Goal: Task Accomplishment & Management: Manage account settings

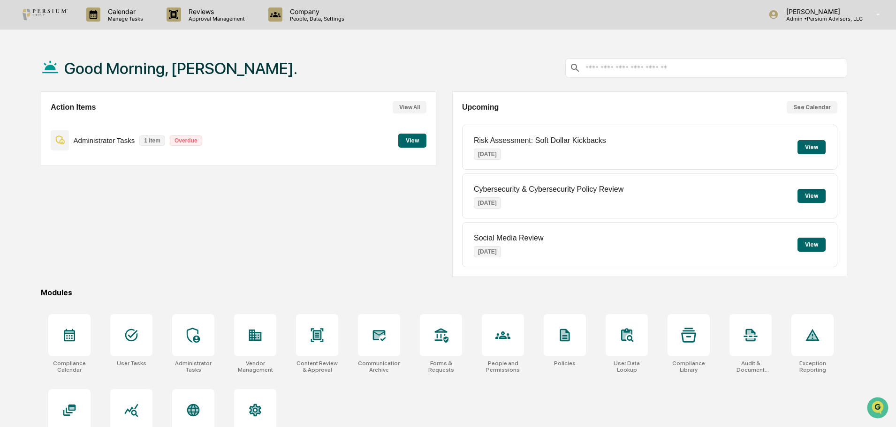
scroll to position [45, 0]
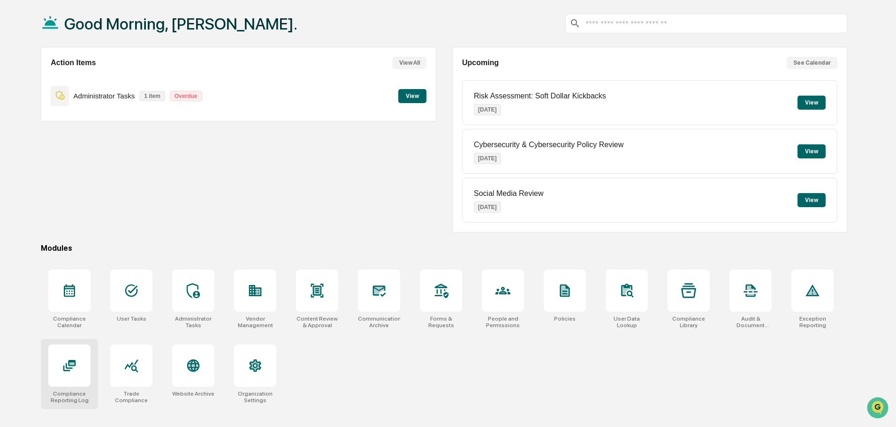
click at [83, 374] on div at bounding box center [69, 366] width 42 height 42
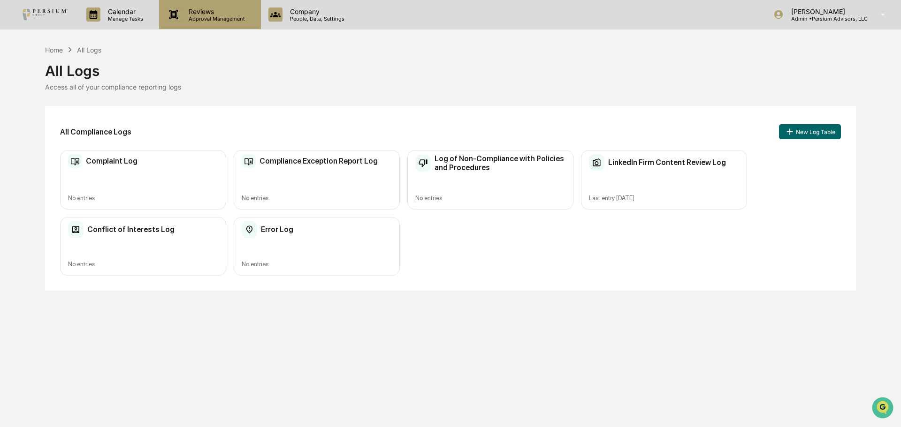
click at [220, 12] on p "Reviews" at bounding box center [215, 12] width 69 height 8
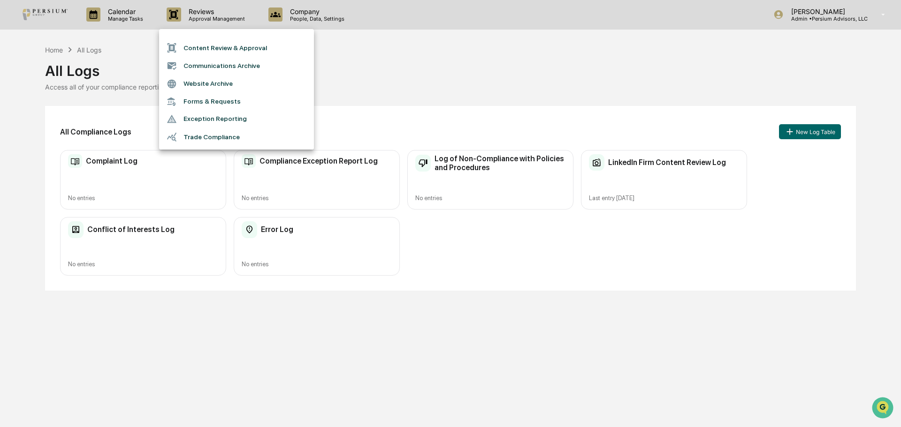
click at [116, 12] on div at bounding box center [450, 213] width 901 height 427
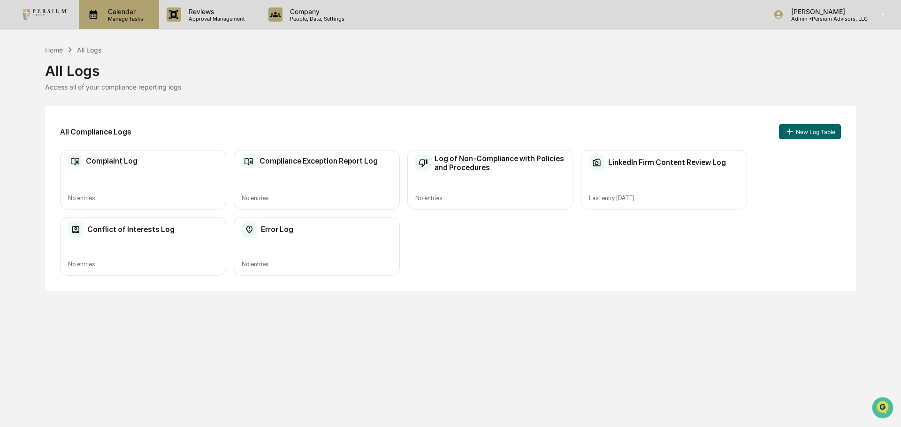
click at [125, 18] on p "Manage Tasks" at bounding box center [123, 18] width 47 height 7
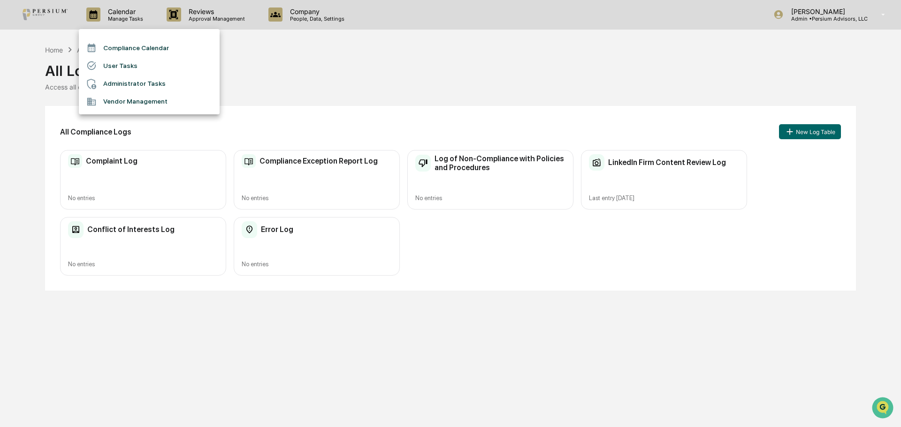
click at [270, 64] on div at bounding box center [450, 213] width 901 height 427
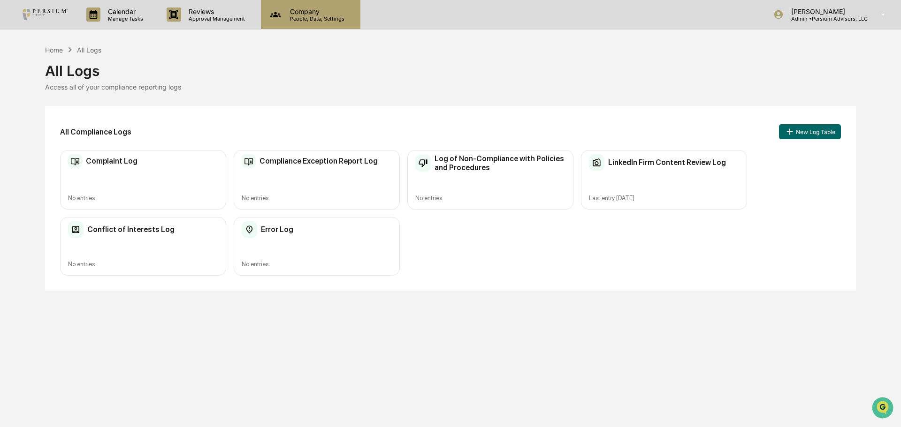
click at [299, 17] on p "People, Data, Settings" at bounding box center [315, 18] width 67 height 7
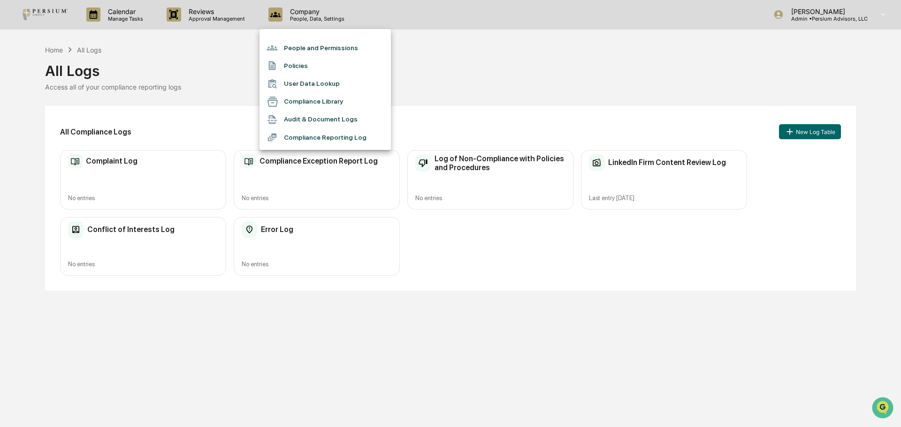
click at [190, 66] on div at bounding box center [450, 213] width 901 height 427
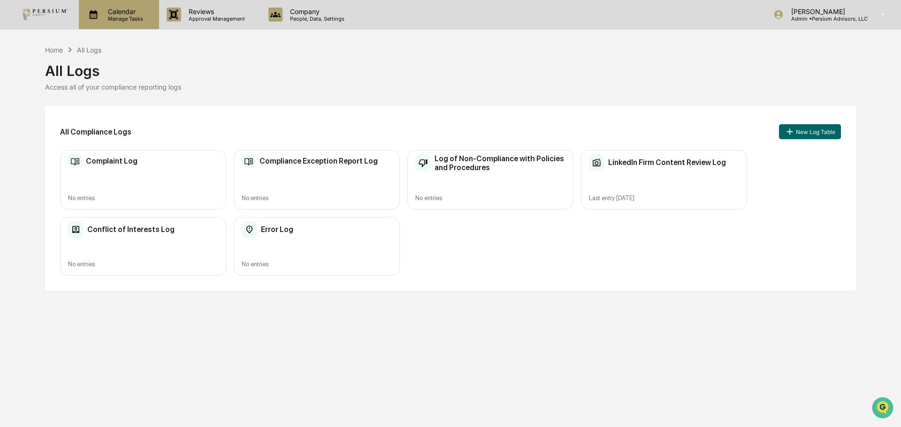
click at [92, 17] on icon at bounding box center [94, 14] width 8 height 9
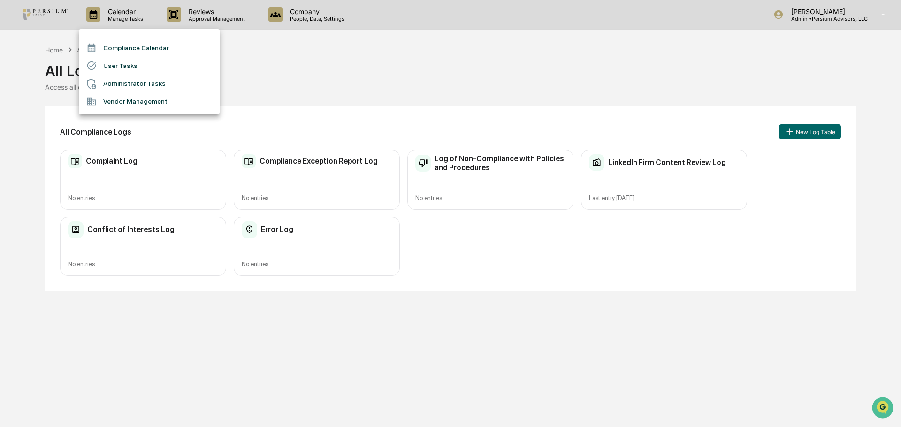
click at [185, 23] on div at bounding box center [450, 213] width 901 height 427
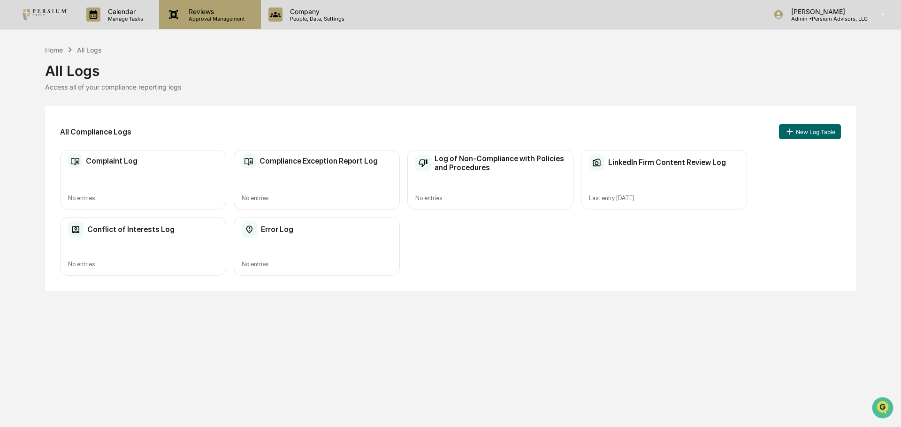
click at [197, 16] on p "Approval Management" at bounding box center [215, 18] width 69 height 7
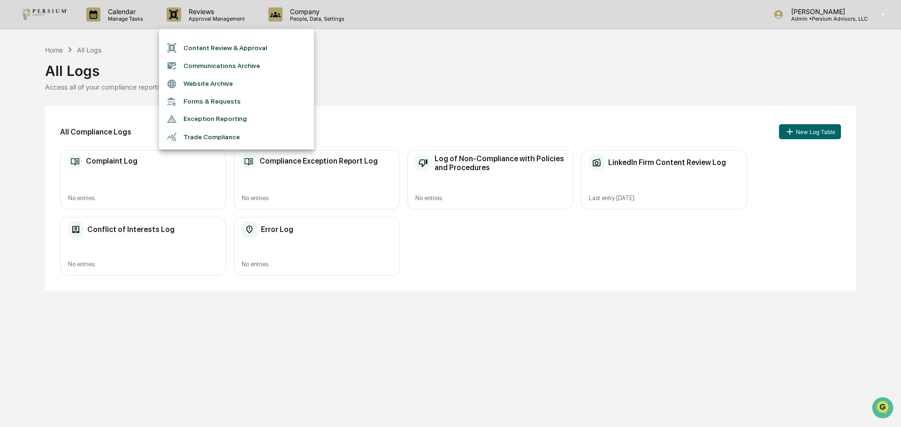
click at [213, 97] on li "Forms & Requests" at bounding box center [236, 101] width 155 height 17
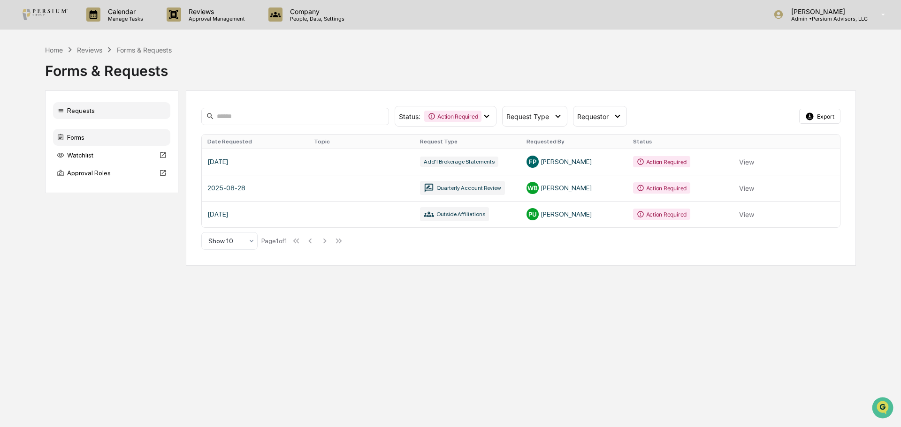
click at [71, 136] on div "Forms" at bounding box center [111, 137] width 117 height 17
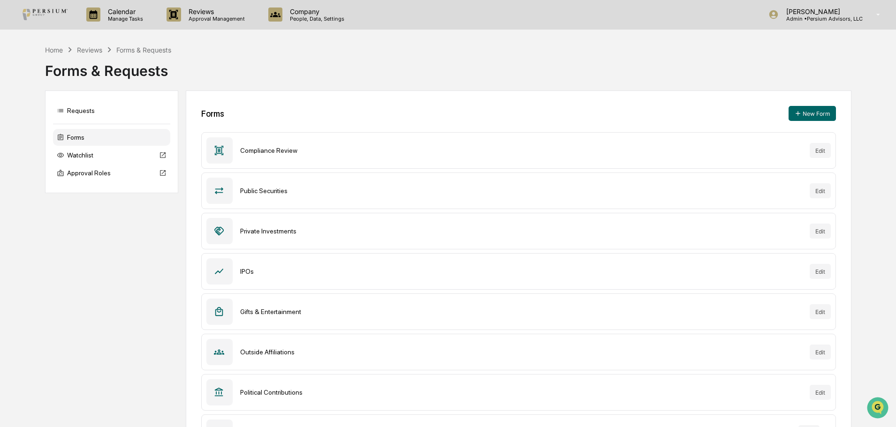
click at [268, 310] on div "Gifts & Entertainment" at bounding box center [521, 312] width 562 height 8
click at [223, 318] on div at bounding box center [219, 312] width 26 height 26
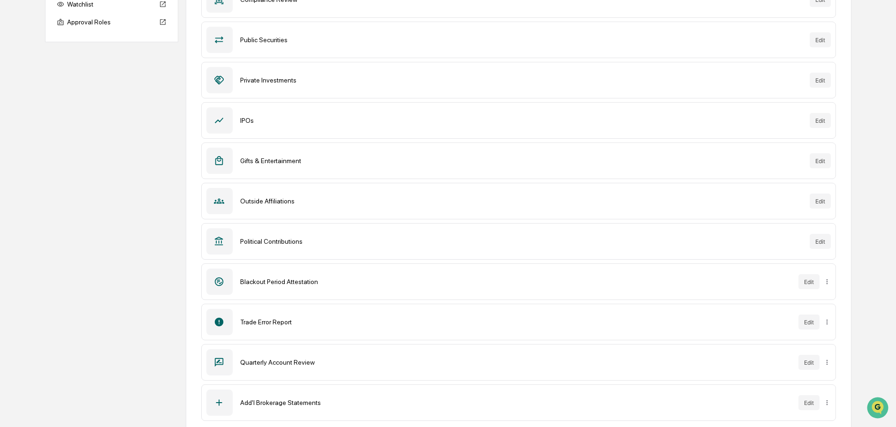
scroll to position [96, 0]
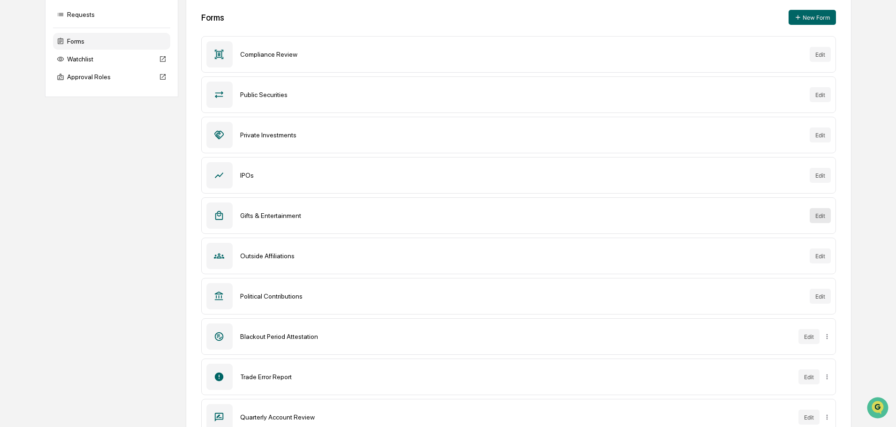
click at [811, 214] on button "Edit" at bounding box center [820, 215] width 21 height 15
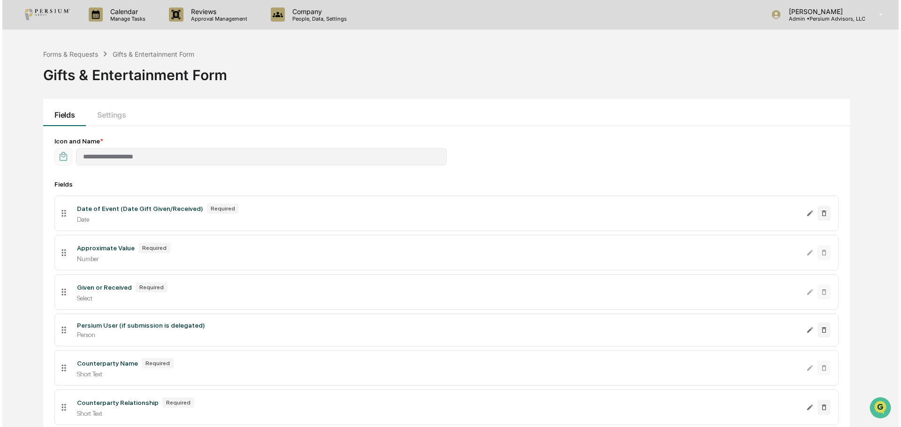
scroll to position [221, 0]
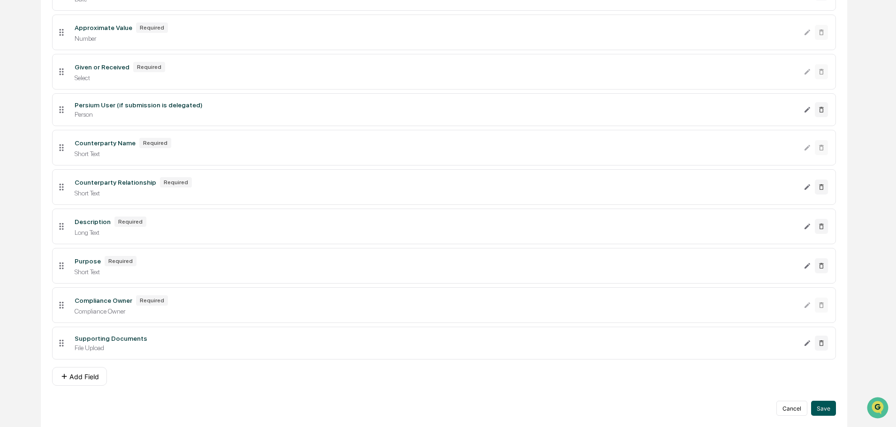
click at [828, 407] on button "Save" at bounding box center [823, 408] width 25 height 15
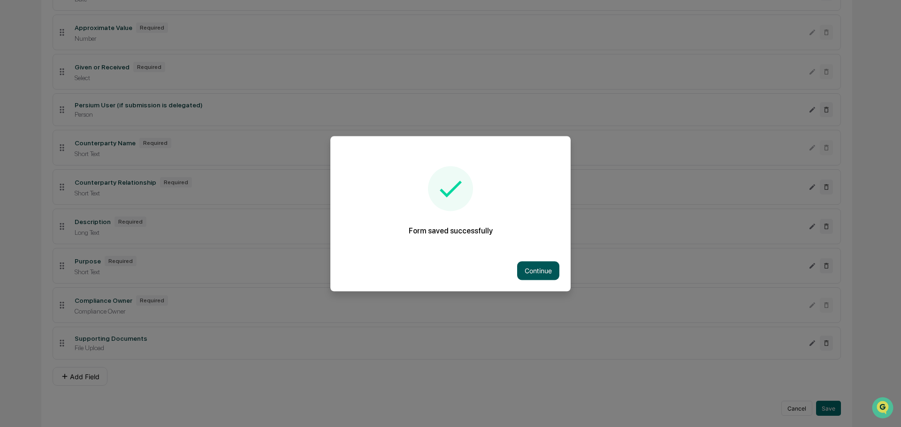
click at [542, 268] on button "Continue" at bounding box center [538, 270] width 42 height 19
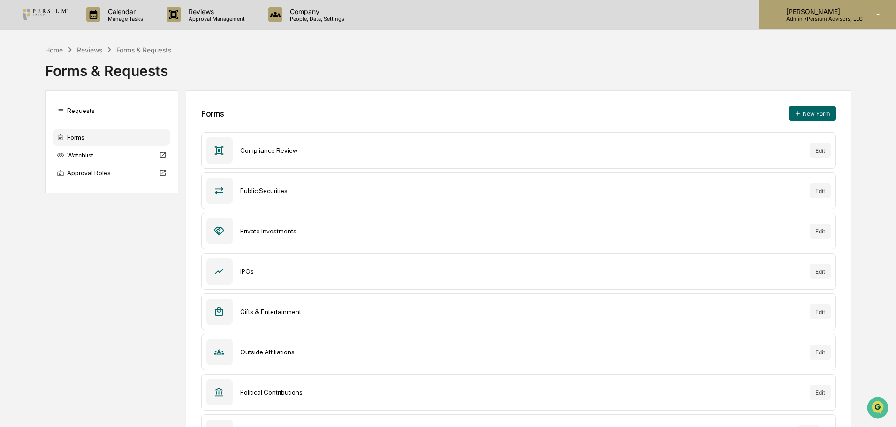
click at [817, 23] on div "Anna Hubert Admin • Persium Advisors, LLC" at bounding box center [827, 14] width 137 height 29
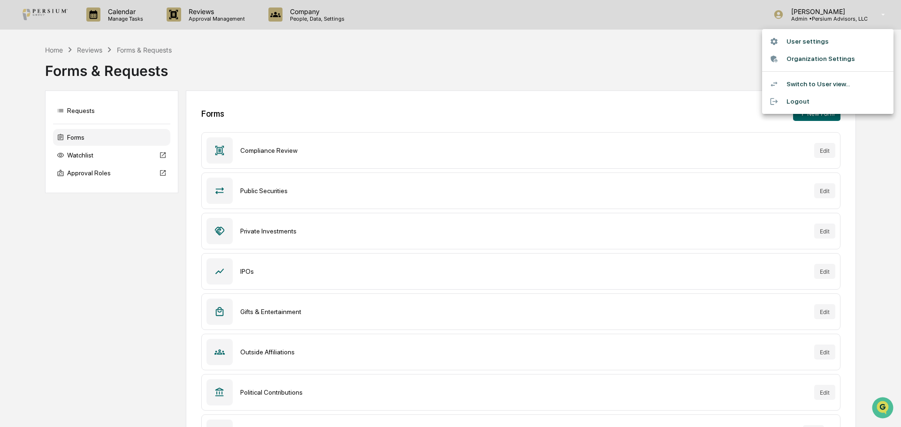
click at [811, 80] on li "Switch to User view..." at bounding box center [827, 84] width 131 height 17
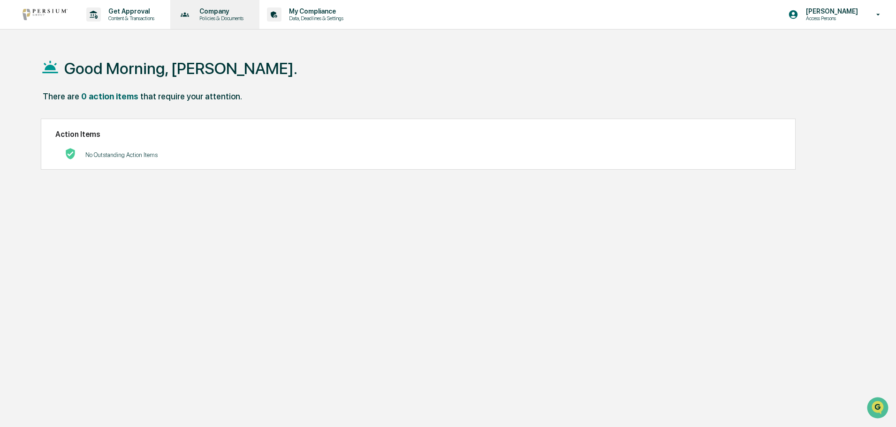
click at [229, 23] on div "Company Policies & Documents" at bounding box center [214, 14] width 80 height 29
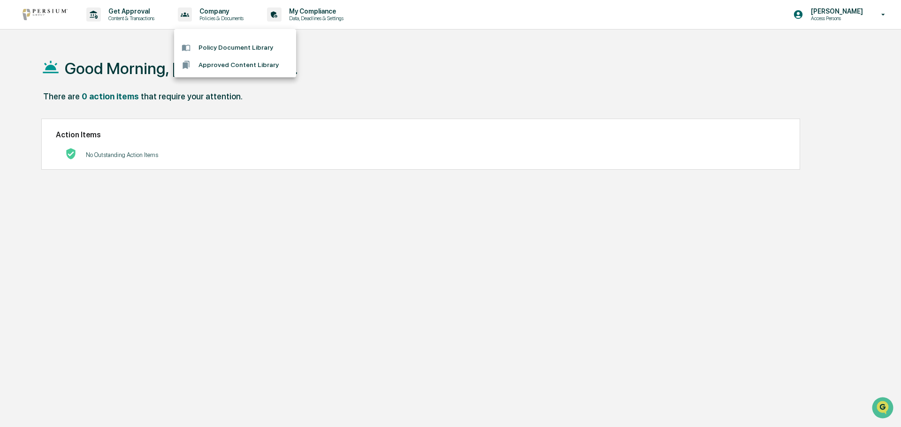
click at [329, 8] on div at bounding box center [450, 213] width 901 height 427
click at [329, 8] on p "My Compliance" at bounding box center [315, 12] width 67 height 8
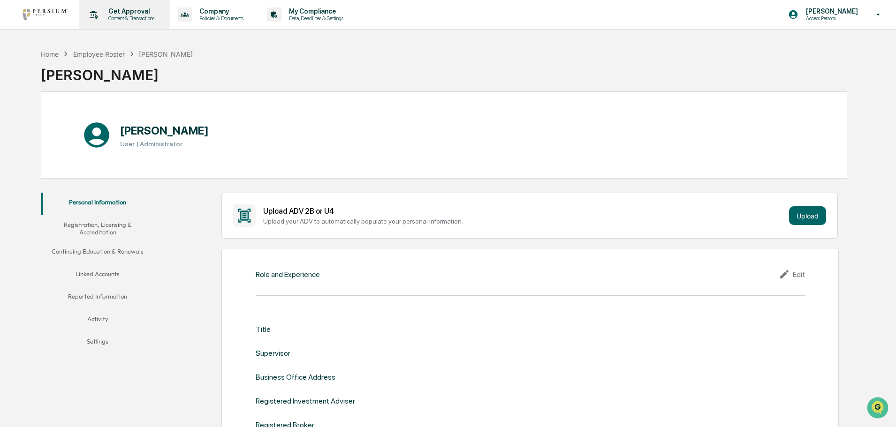
click at [158, 11] on p "Get Approval" at bounding box center [130, 12] width 58 height 8
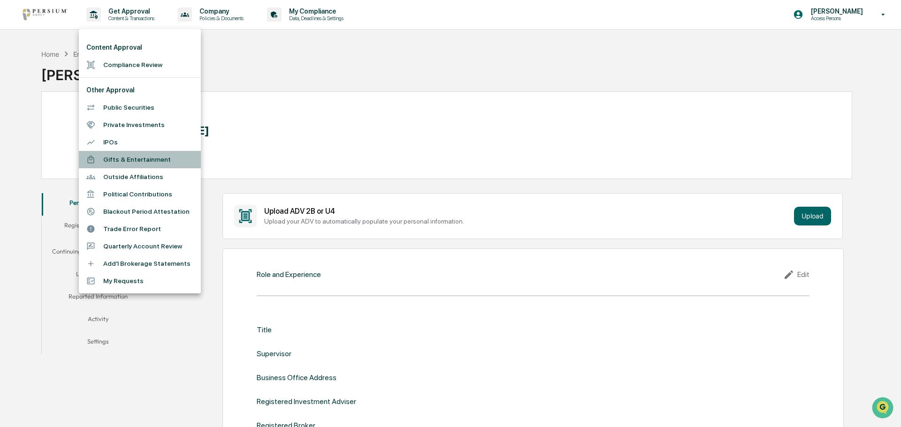
click at [150, 158] on li "Gifts & Entertainment" at bounding box center [140, 159] width 122 height 17
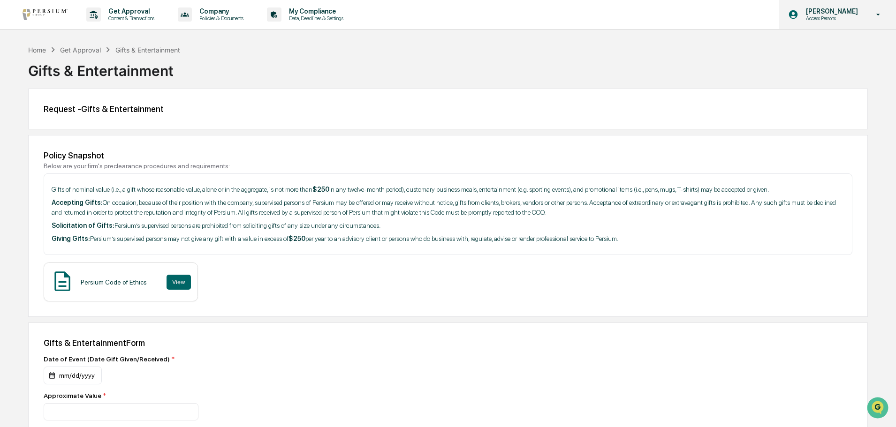
click at [850, 24] on div "Anna Hubert Access Persons" at bounding box center [837, 14] width 117 height 29
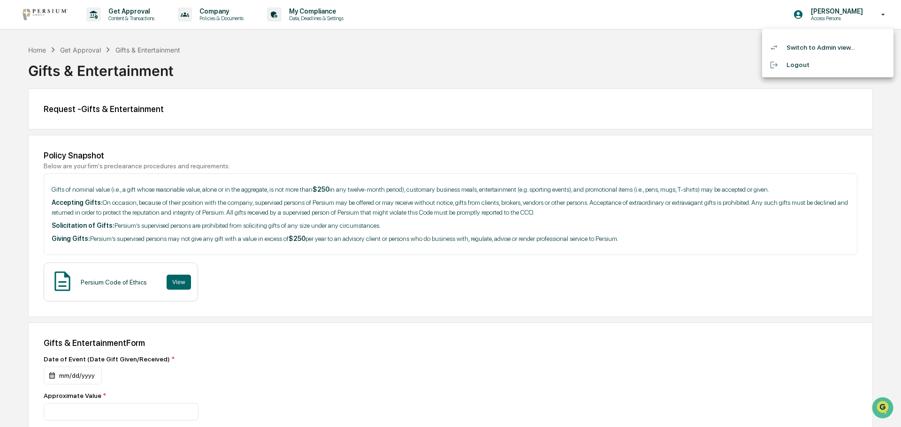
click at [844, 44] on li "Switch to Admin view..." at bounding box center [827, 47] width 131 height 17
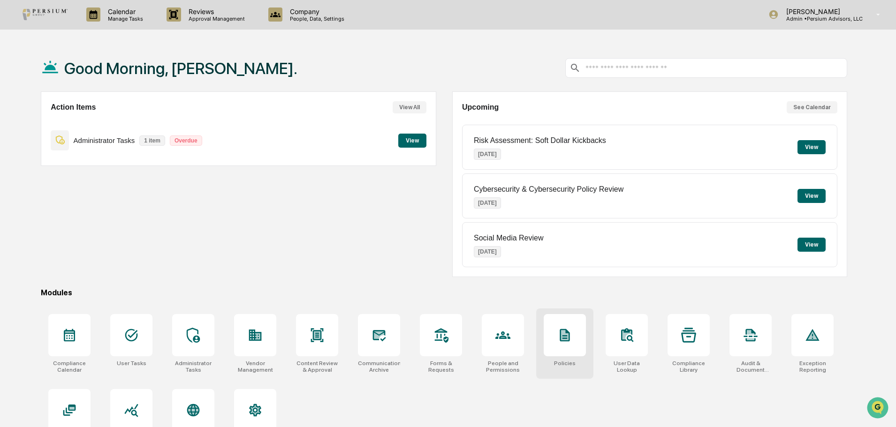
scroll to position [45, 0]
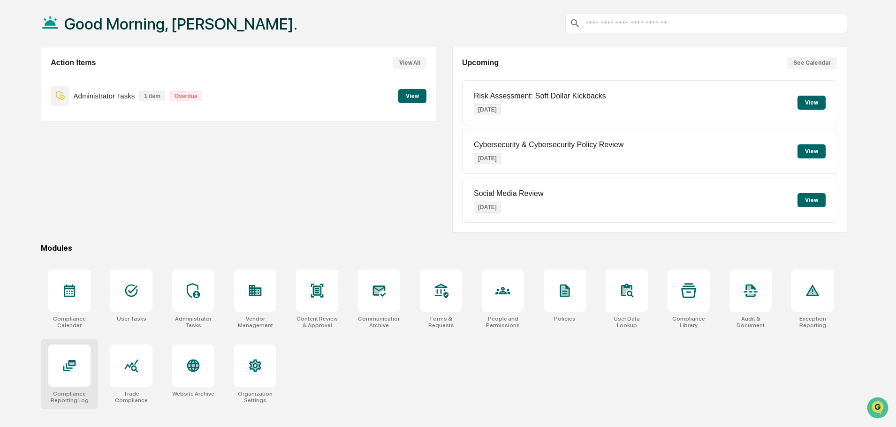
click at [76, 391] on div "Compliance Reporting Log" at bounding box center [69, 397] width 42 height 13
click at [770, 293] on div at bounding box center [751, 291] width 42 height 42
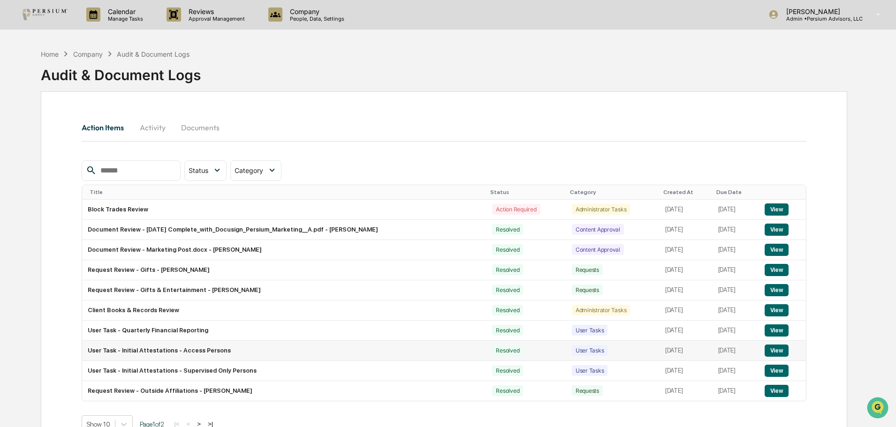
scroll to position [45, 0]
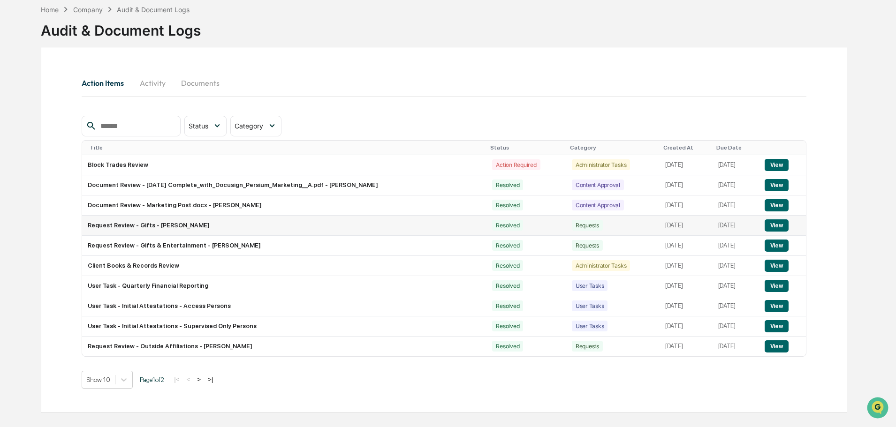
click at [779, 225] on button "View" at bounding box center [777, 226] width 24 height 12
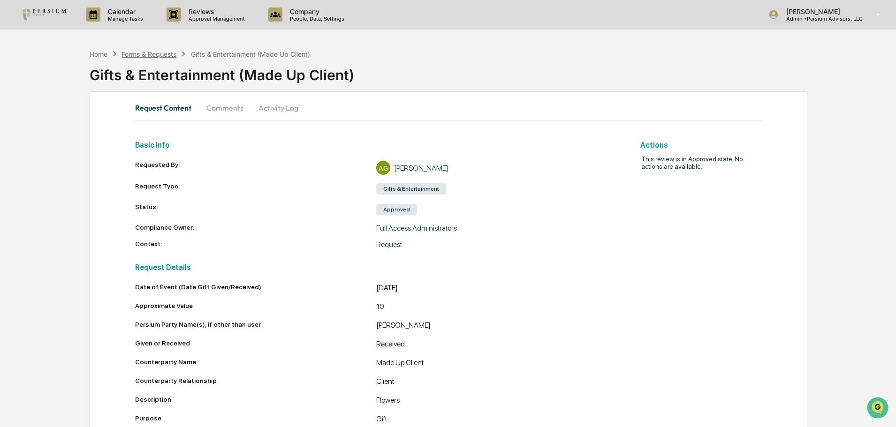
click at [159, 55] on div "Forms & Requests" at bounding box center [149, 54] width 55 height 8
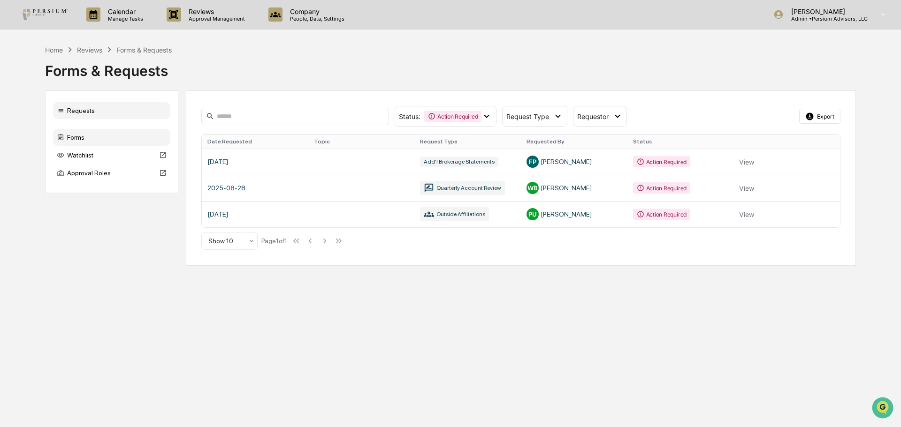
click at [71, 141] on div "Forms" at bounding box center [111, 137] width 117 height 17
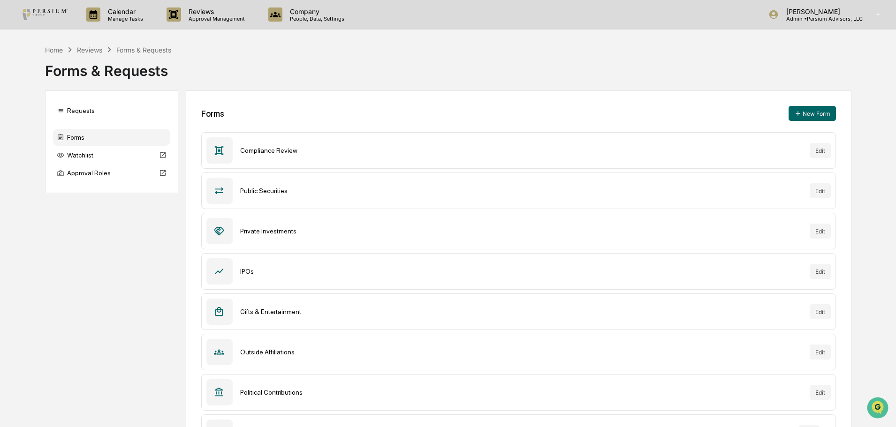
click at [99, 47] on div "Reviews" at bounding box center [89, 50] width 25 height 8
click at [33, 11] on img at bounding box center [45, 14] width 45 height 11
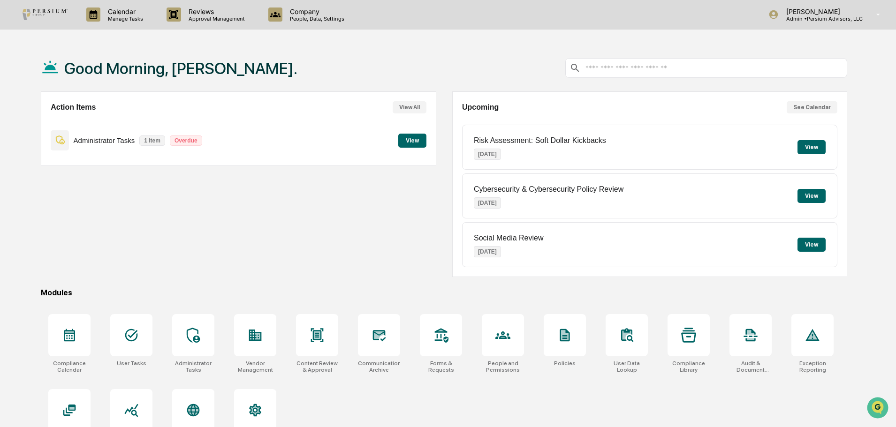
click at [620, 62] on div at bounding box center [706, 68] width 282 height 20
click at [614, 68] on input "text" at bounding box center [714, 68] width 259 height 9
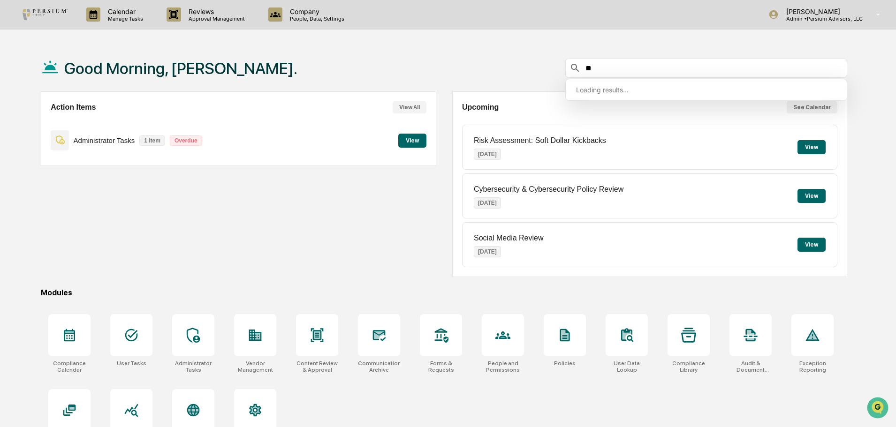
type input "*"
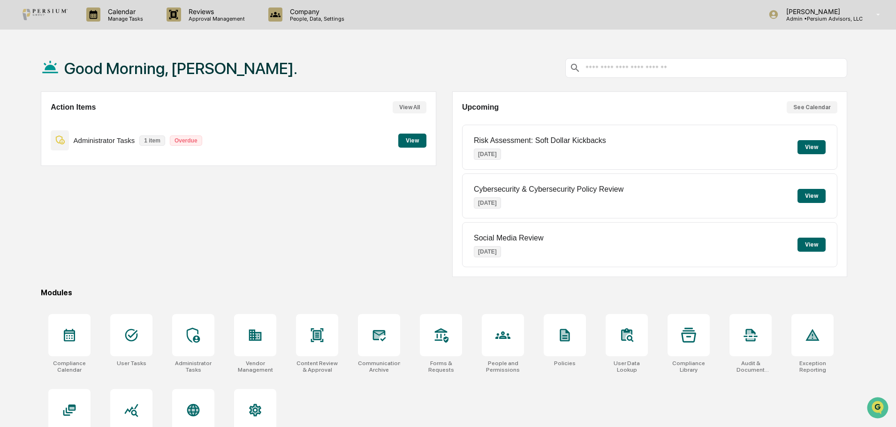
click at [334, 223] on div "Action Items View All Administrator Tasks 1 item Overdue View" at bounding box center [238, 185] width 395 height 186
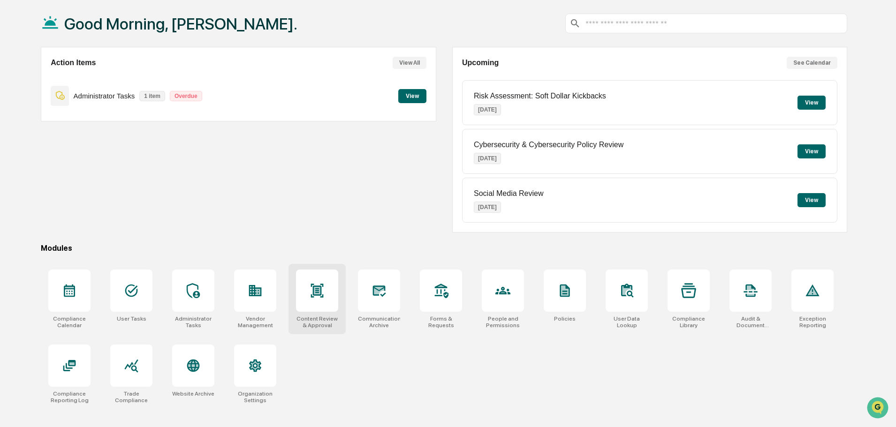
click at [305, 313] on div "Content Review & Approval" at bounding box center [317, 299] width 57 height 70
click at [440, 312] on div at bounding box center [441, 291] width 42 height 42
click at [86, 364] on div at bounding box center [69, 366] width 42 height 42
click at [734, 311] on div at bounding box center [751, 291] width 42 height 42
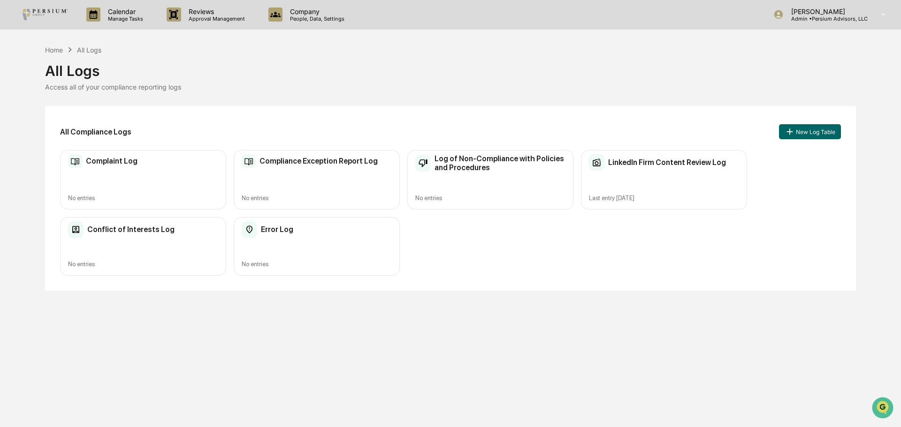
click at [284, 160] on h2 "Compliance Exception Report Log" at bounding box center [318, 161] width 118 height 9
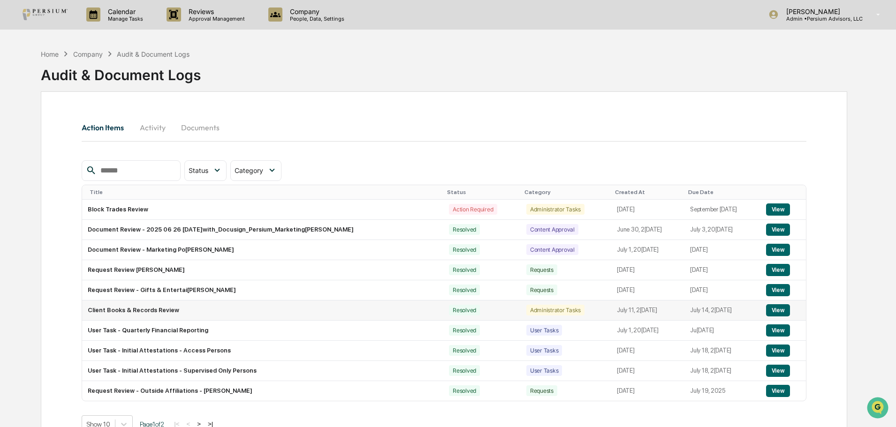
scroll to position [45, 0]
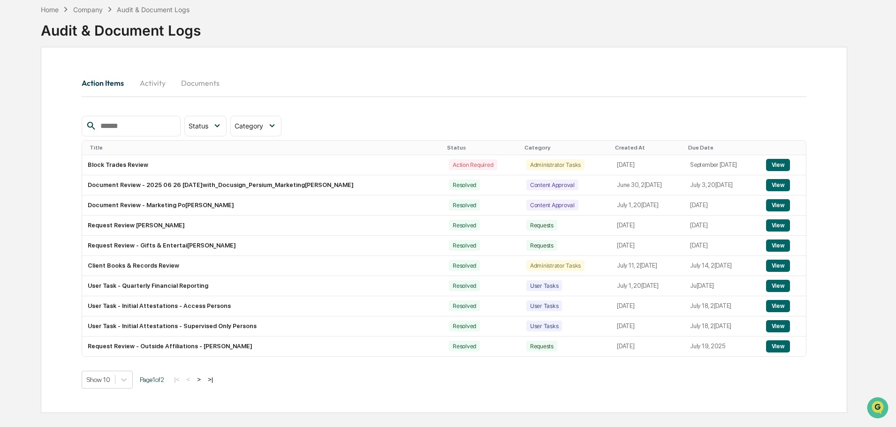
click at [204, 380] on button ">" at bounding box center [198, 380] width 9 height 8
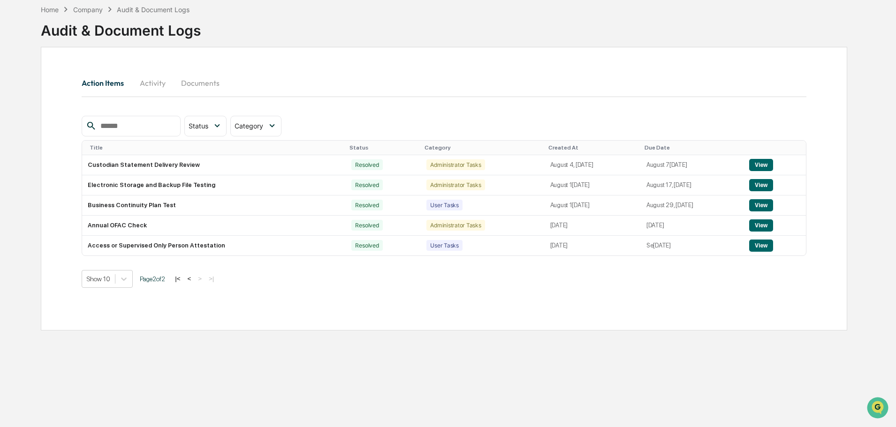
click at [194, 279] on button "<" at bounding box center [188, 279] width 9 height 8
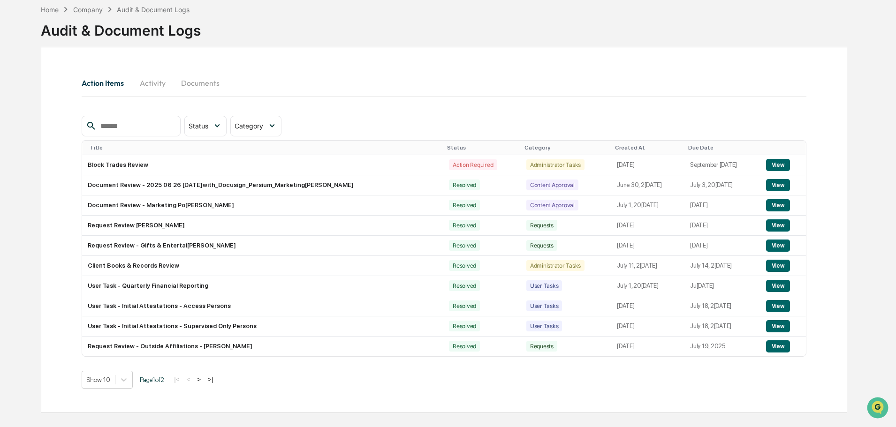
click at [154, 84] on button "Activity" at bounding box center [152, 83] width 42 height 23
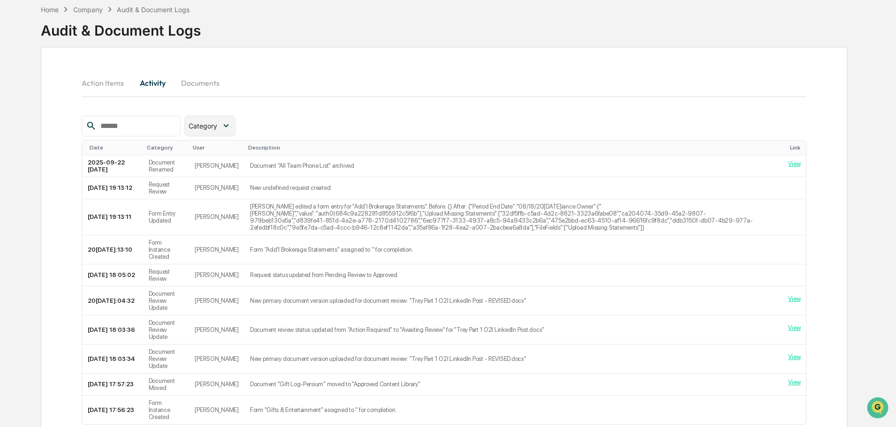
click at [213, 116] on div "Category" at bounding box center [209, 126] width 51 height 21
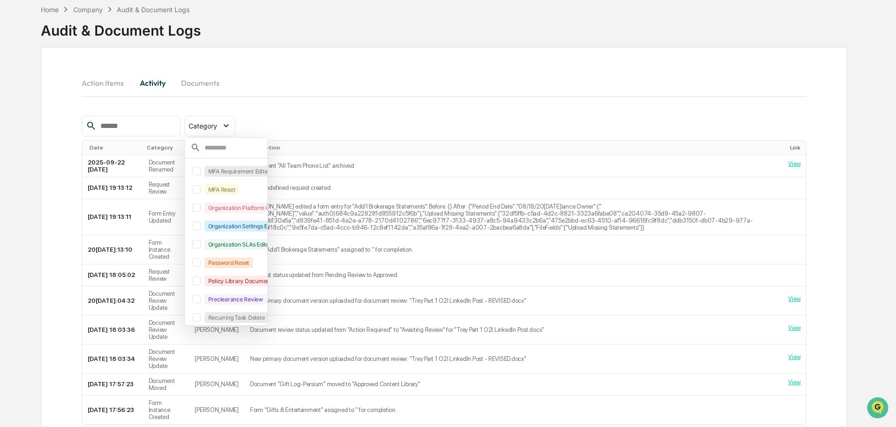
scroll to position [437, 0]
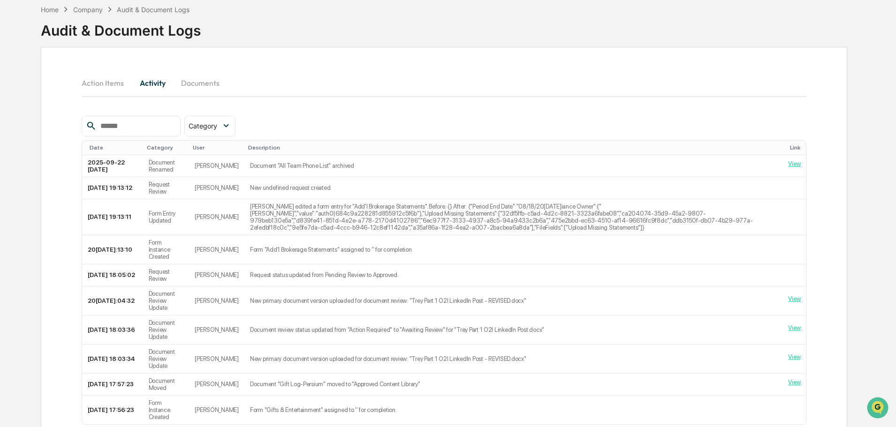
click at [344, 117] on div "Category Select/Deselect All Administrator Task Marked Completed Approved Docum…" at bounding box center [444, 126] width 725 height 21
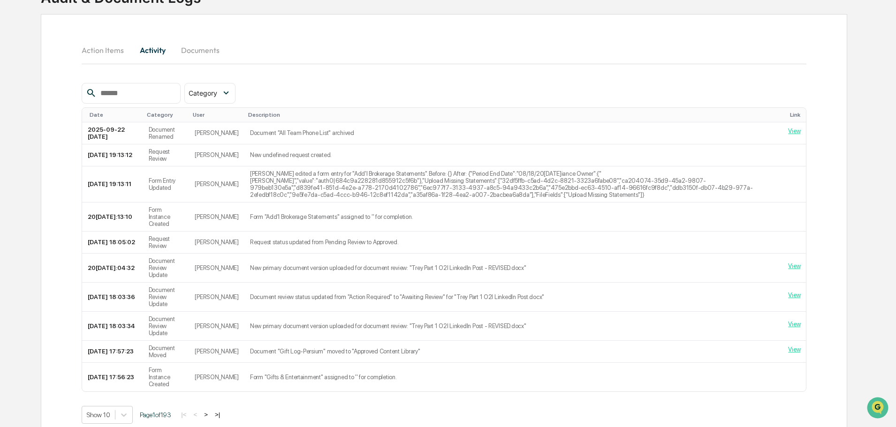
click at [99, 55] on button "Action Items" at bounding box center [107, 50] width 50 height 23
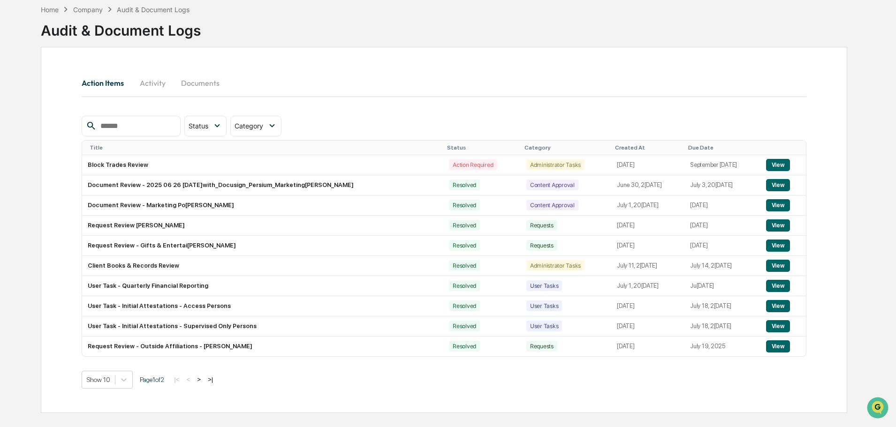
click at [202, 84] on button "Documents" at bounding box center [200, 83] width 53 height 23
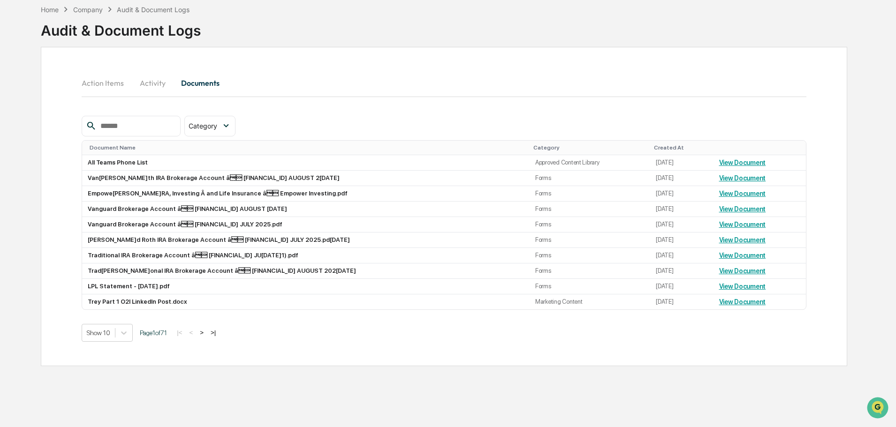
click at [89, 84] on button "Action Items" at bounding box center [107, 83] width 50 height 23
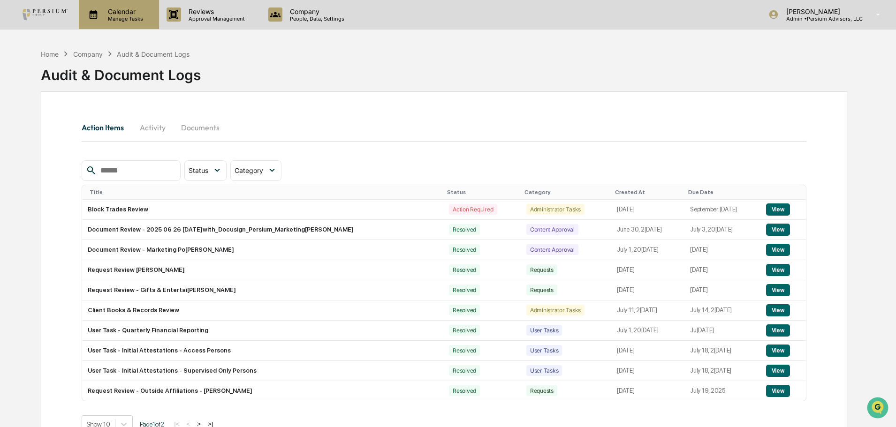
click at [153, 9] on div "Calendar Manage Tasks" at bounding box center [118, 15] width 71 height 15
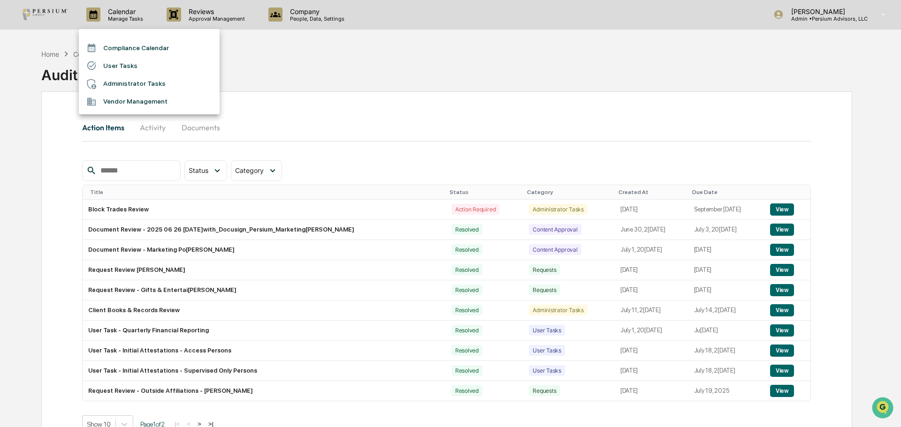
click at [194, 12] on div at bounding box center [450, 213] width 901 height 427
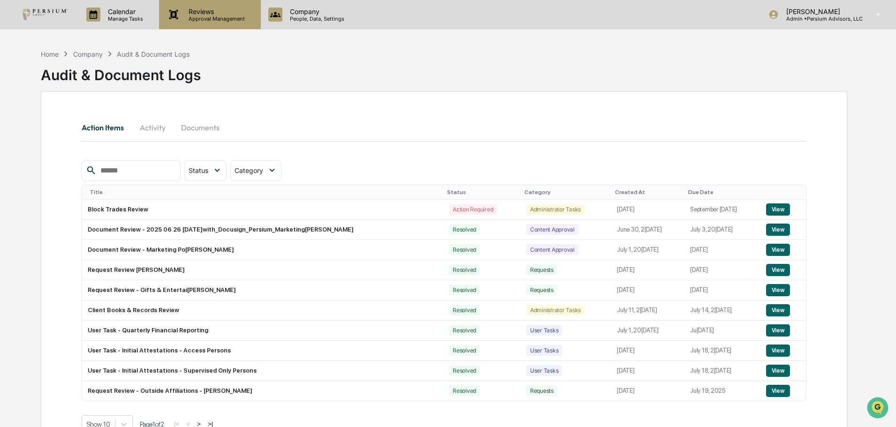
click at [198, 18] on p "Approval Management" at bounding box center [215, 18] width 69 height 7
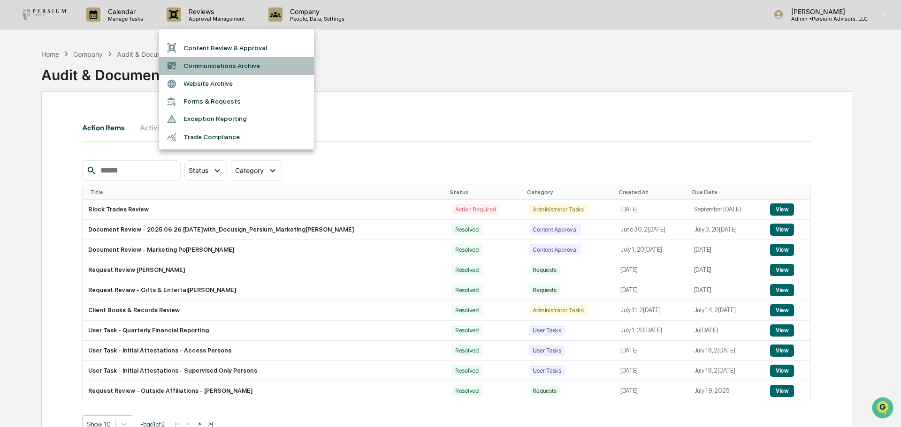
click at [228, 70] on li "Communications Archive" at bounding box center [236, 66] width 155 height 18
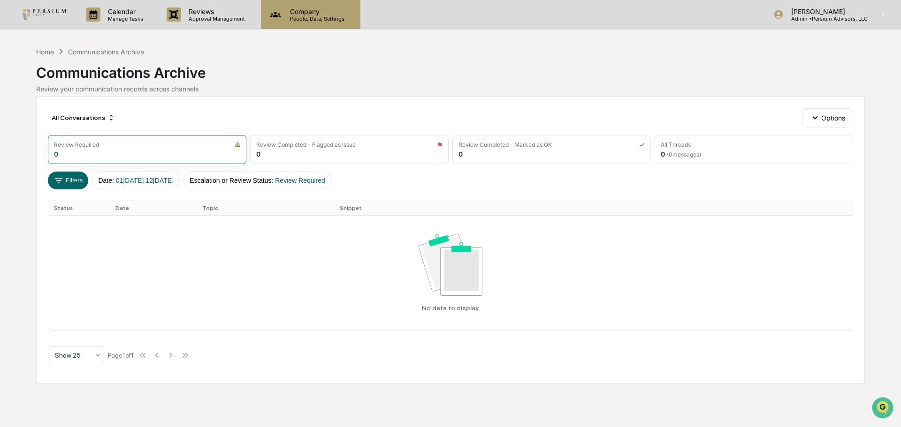
click at [306, 25] on div "Company People, Data, Settings" at bounding box center [310, 14] width 99 height 29
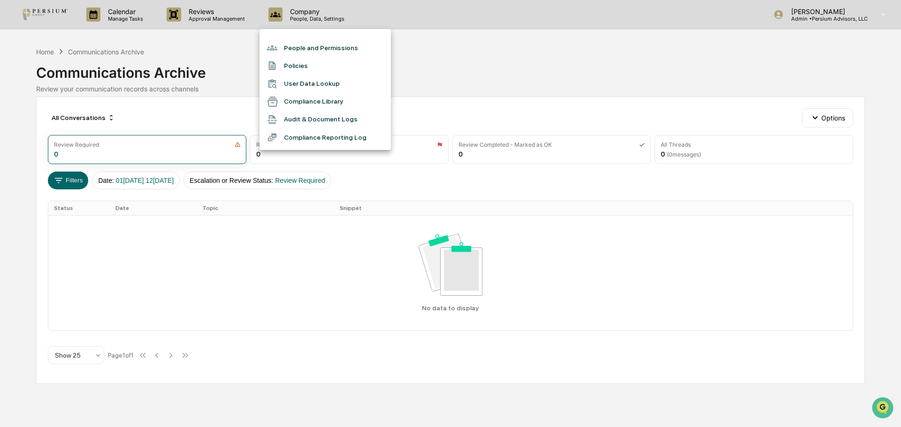
click at [310, 99] on li "Compliance Library" at bounding box center [324, 102] width 131 height 18
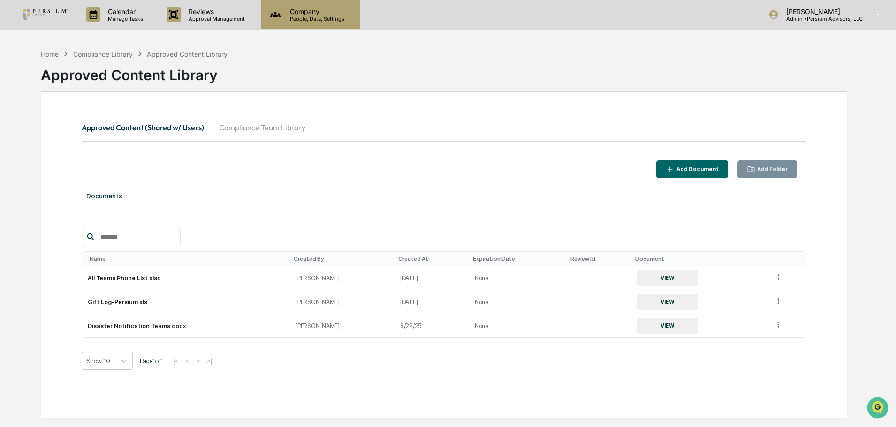
click at [289, 18] on p "People, Data, Settings" at bounding box center [315, 18] width 67 height 7
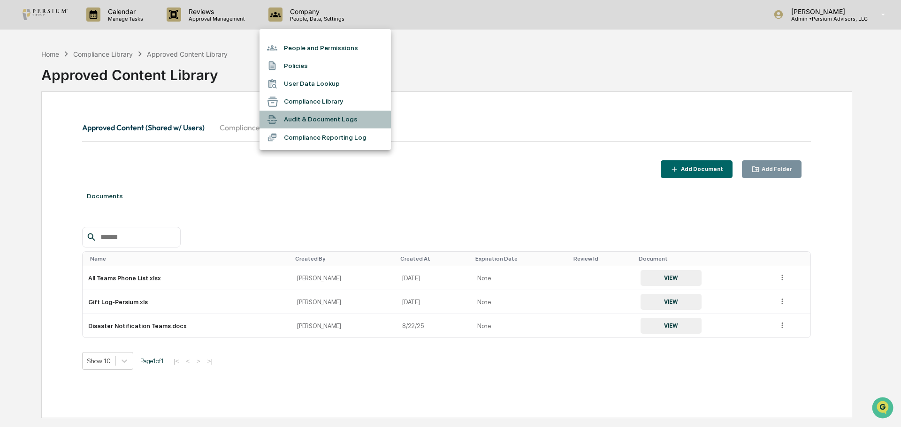
click at [317, 116] on li "Audit & Document Logs" at bounding box center [324, 120] width 131 height 18
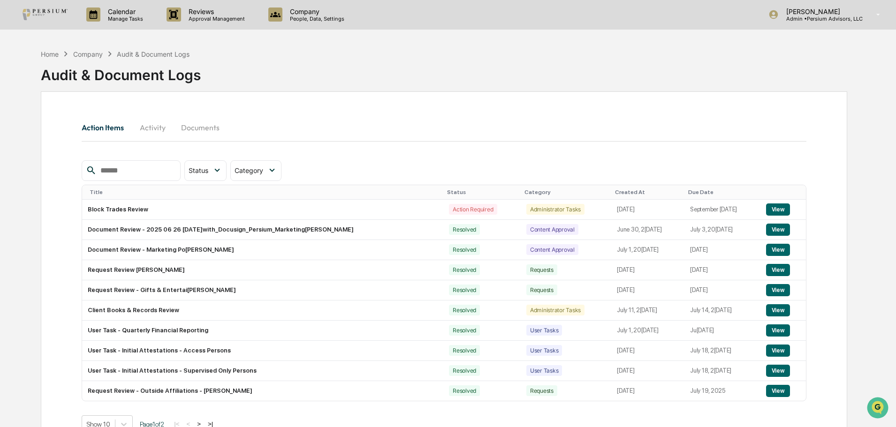
click at [146, 130] on button "Activity" at bounding box center [152, 127] width 42 height 23
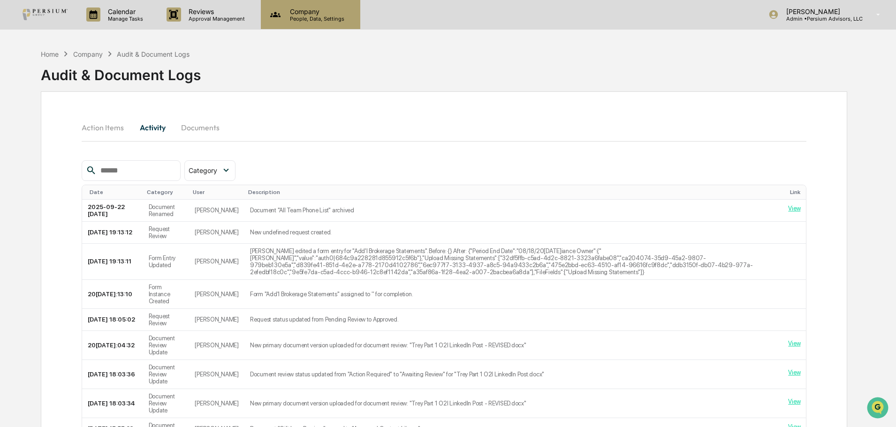
click at [301, 19] on p "People, Data, Settings" at bounding box center [315, 18] width 67 height 7
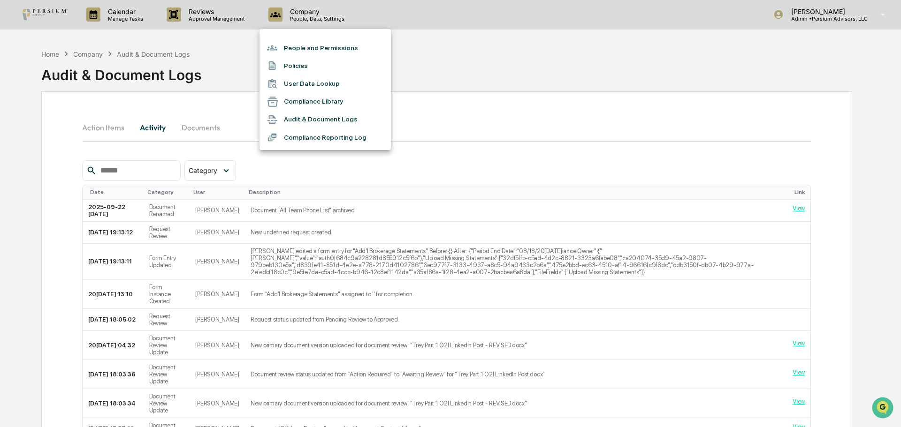
click at [329, 134] on li "Compliance Reporting Log" at bounding box center [324, 138] width 131 height 18
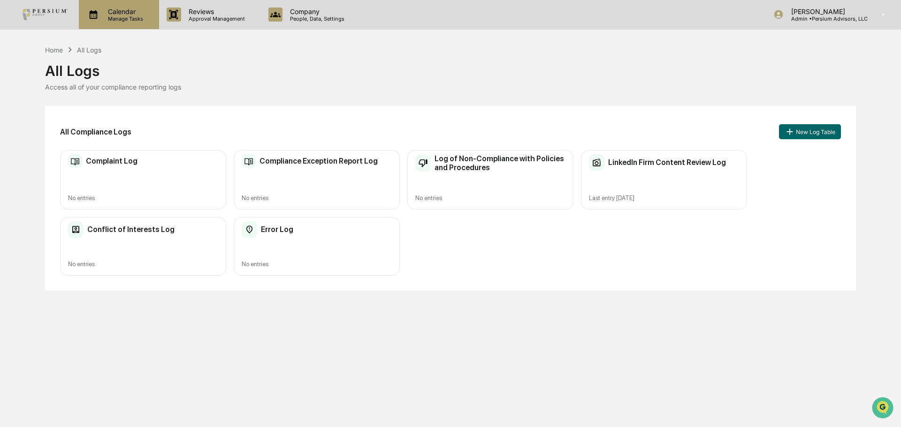
click at [118, 17] on p "Manage Tasks" at bounding box center [123, 18] width 47 height 7
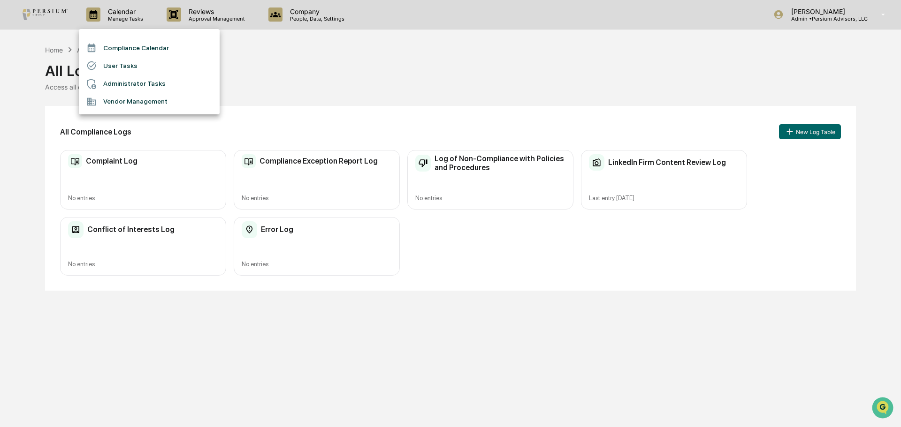
click at [62, 43] on div at bounding box center [450, 213] width 901 height 427
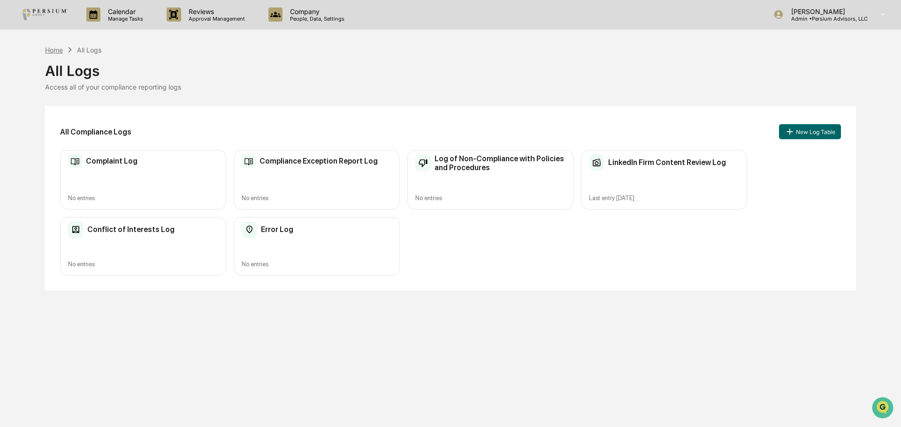
click at [61, 47] on div "Home" at bounding box center [54, 50] width 18 height 8
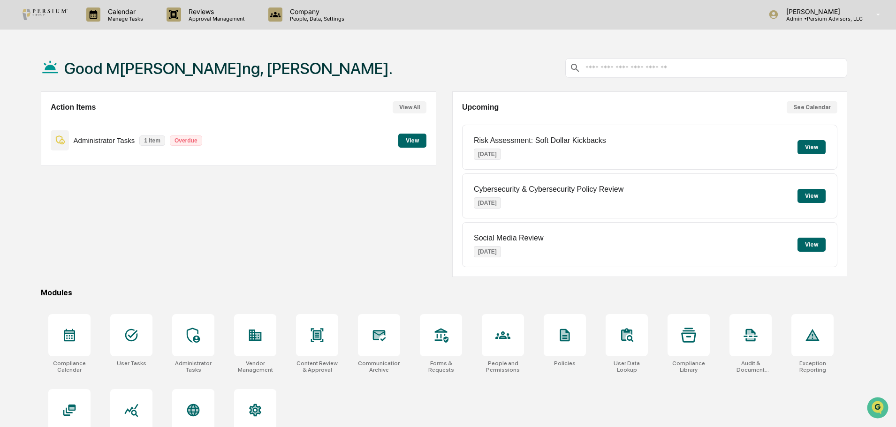
scroll to position [45, 0]
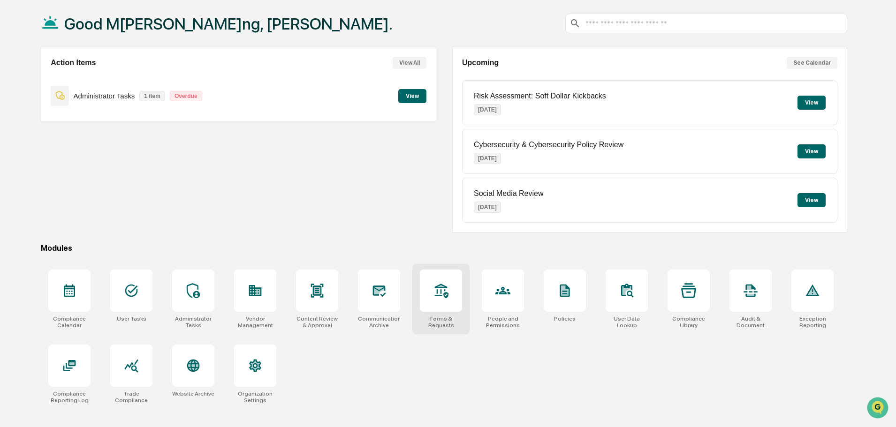
click at [438, 309] on div at bounding box center [441, 291] width 42 height 42
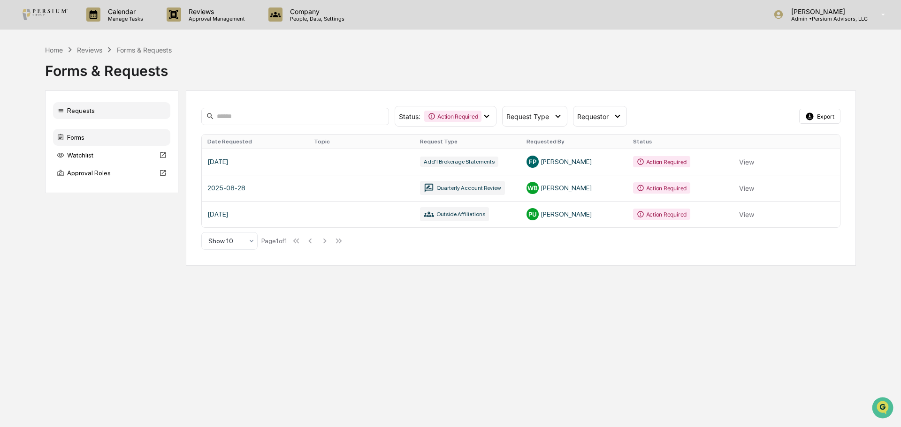
click at [61, 135] on icon at bounding box center [61, 137] width 6 height 6
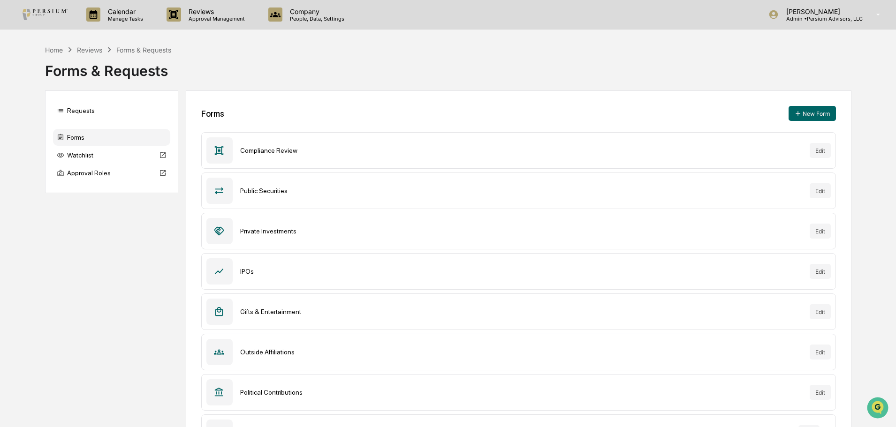
click at [273, 312] on div "Gifts & Entertainment" at bounding box center [521, 312] width 562 height 8
click at [826, 298] on div "Gifts & Entertainment Edit" at bounding box center [518, 312] width 635 height 37
click at [826, 310] on button "Edit" at bounding box center [820, 312] width 21 height 15
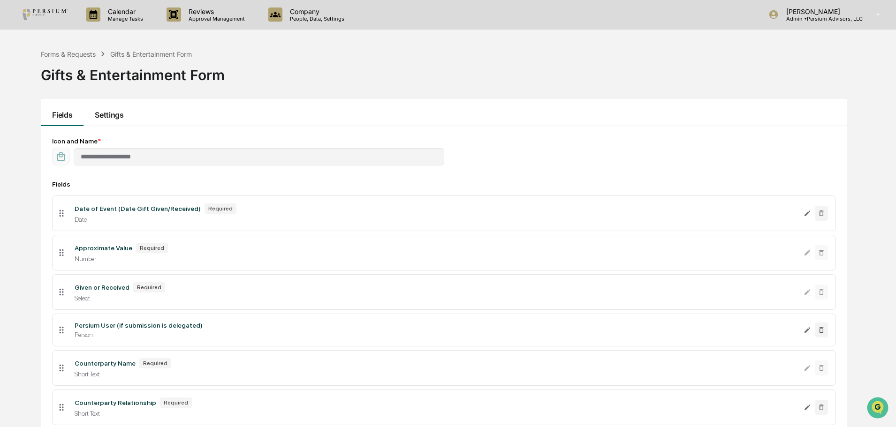
click at [106, 124] on button "Settings" at bounding box center [109, 112] width 51 height 27
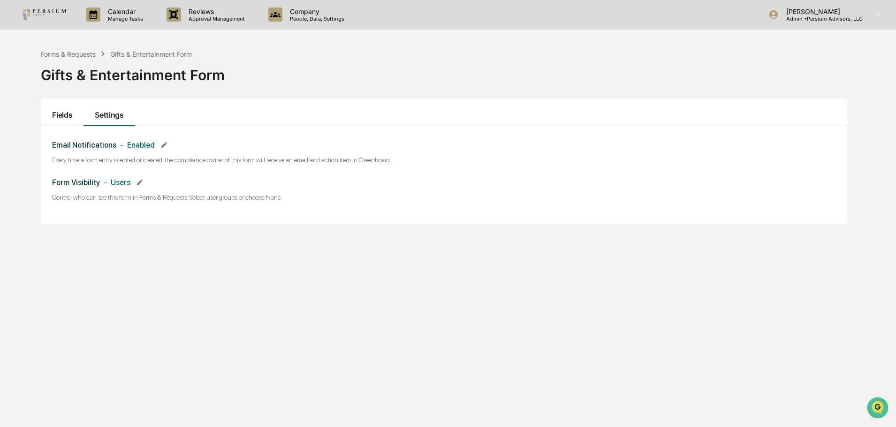
click at [69, 119] on button "Fields" at bounding box center [62, 112] width 43 height 27
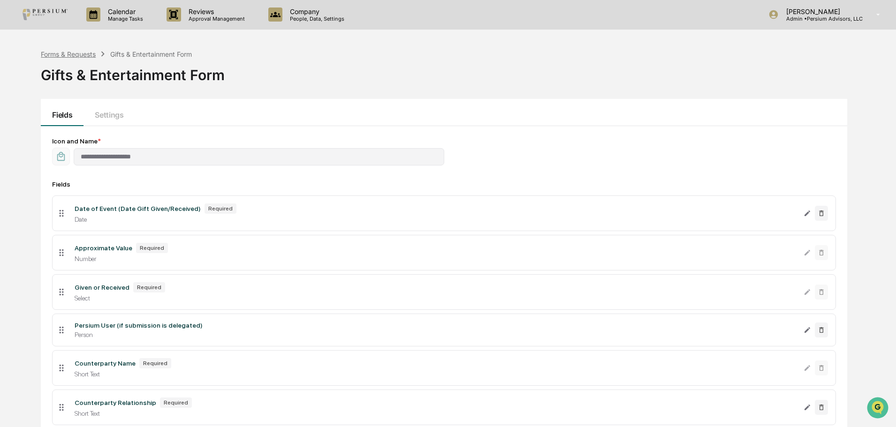
click at [56, 55] on div "Forms & Requests" at bounding box center [68, 54] width 55 height 8
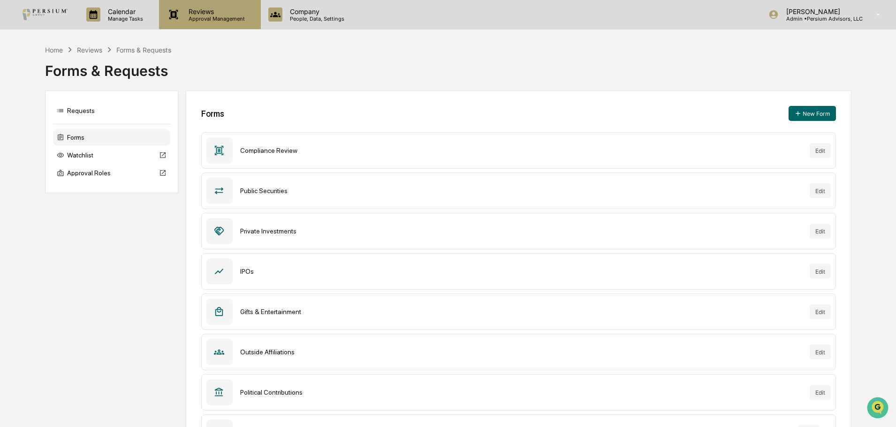
click at [203, 13] on p "Reviews" at bounding box center [215, 12] width 69 height 8
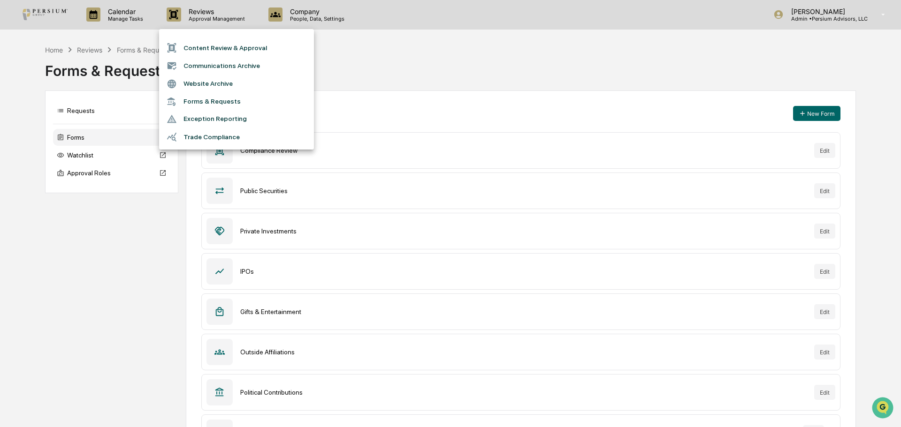
click at [193, 118] on li "Exception Reporting" at bounding box center [236, 119] width 155 height 18
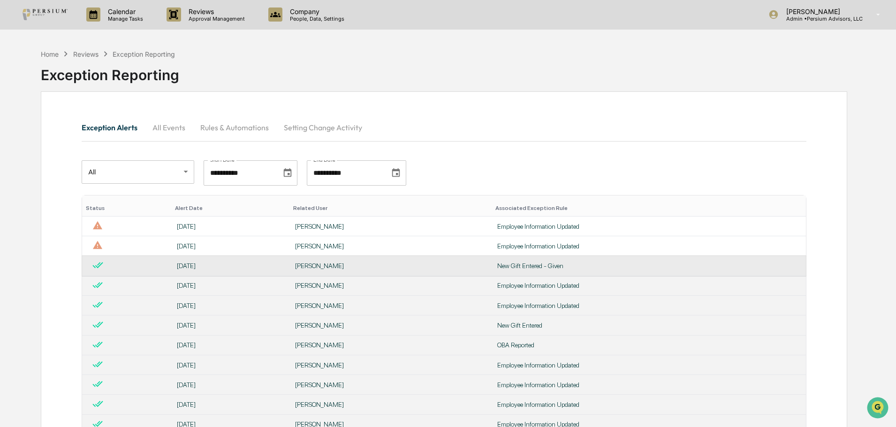
click at [544, 271] on td "New Gift Entered - Given" at bounding box center [649, 266] width 314 height 20
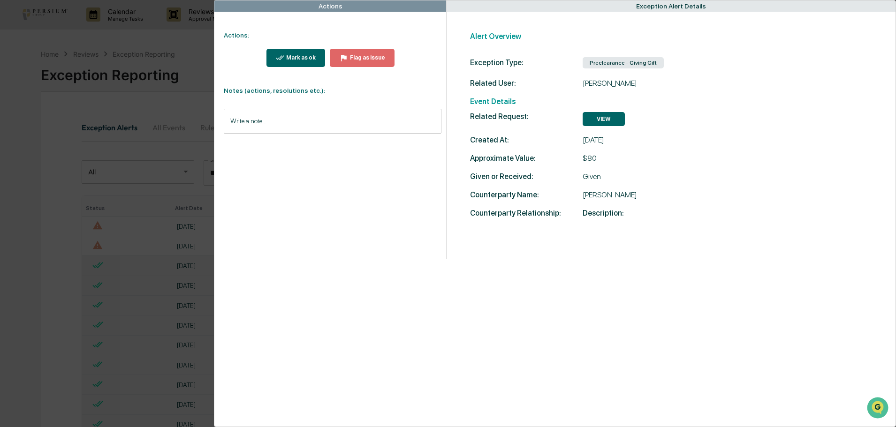
click at [601, 120] on button "VIEW" at bounding box center [604, 119] width 42 height 14
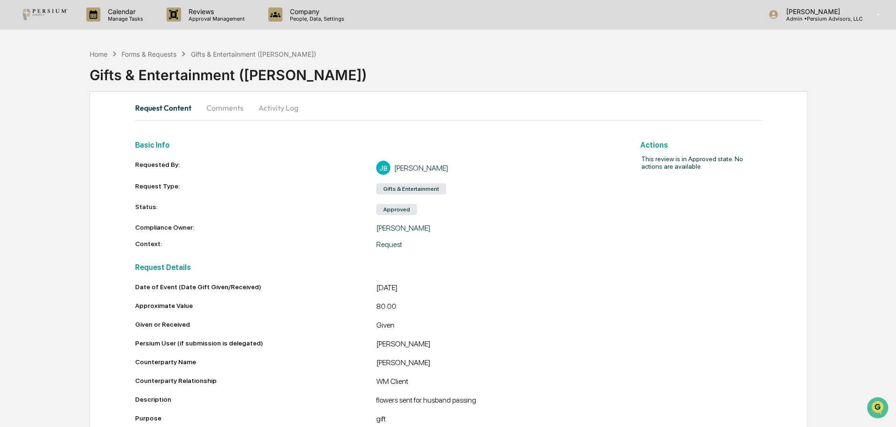
click at [233, 53] on div "Gifts & Entertainment (Frances Bowes)" at bounding box center [253, 54] width 125 height 8
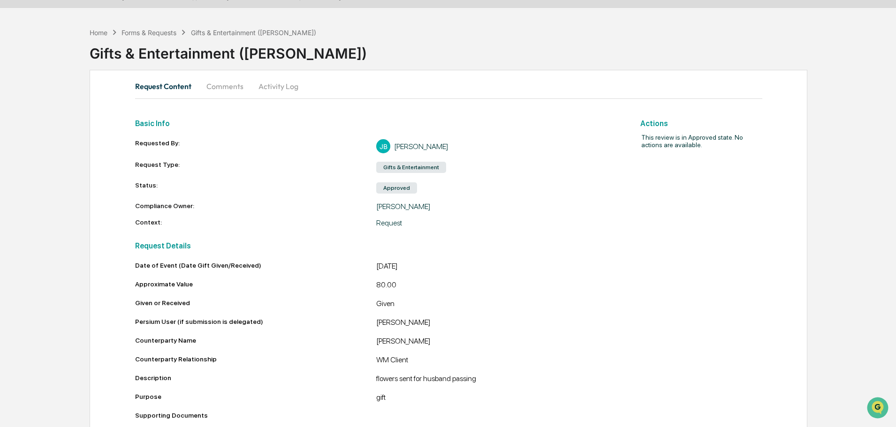
scroll to position [21, 0]
click at [273, 87] on button "Activity Log" at bounding box center [278, 87] width 55 height 23
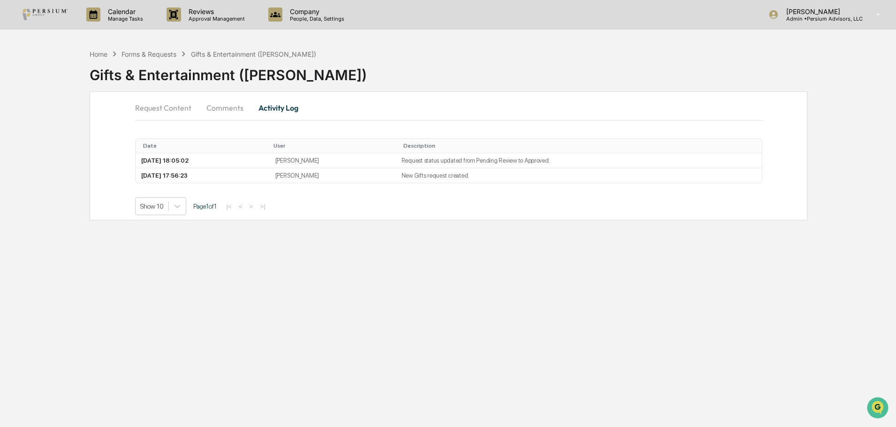
scroll to position [0, 0]
click at [155, 54] on div "Forms & Requests" at bounding box center [149, 54] width 55 height 8
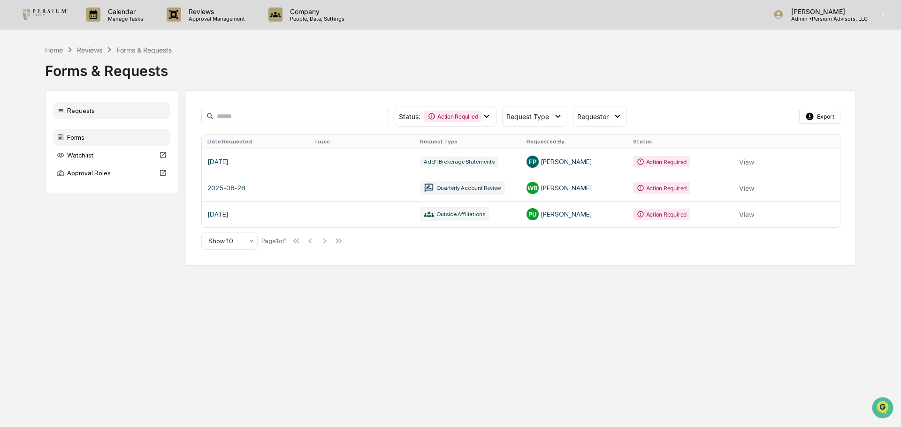
click at [71, 142] on div "Forms" at bounding box center [111, 137] width 117 height 17
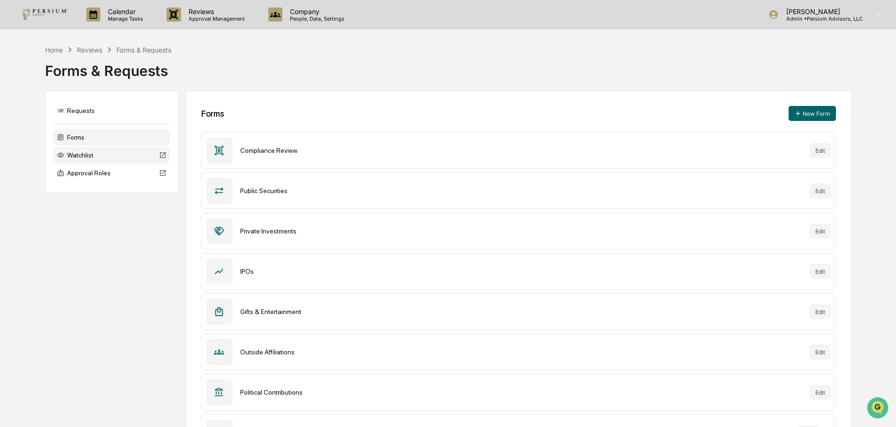
click at [79, 156] on div "Watchlist" at bounding box center [111, 155] width 117 height 17
click at [71, 114] on div "Requests" at bounding box center [111, 110] width 117 height 17
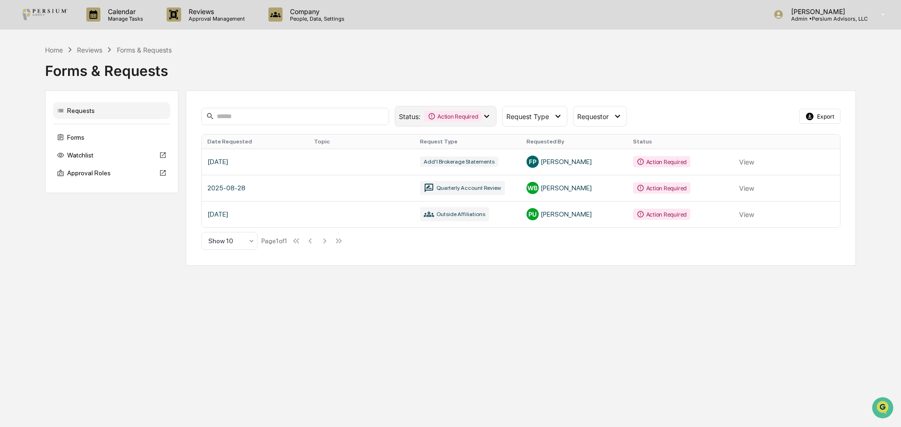
click at [487, 117] on icon at bounding box center [486, 116] width 5 height 3
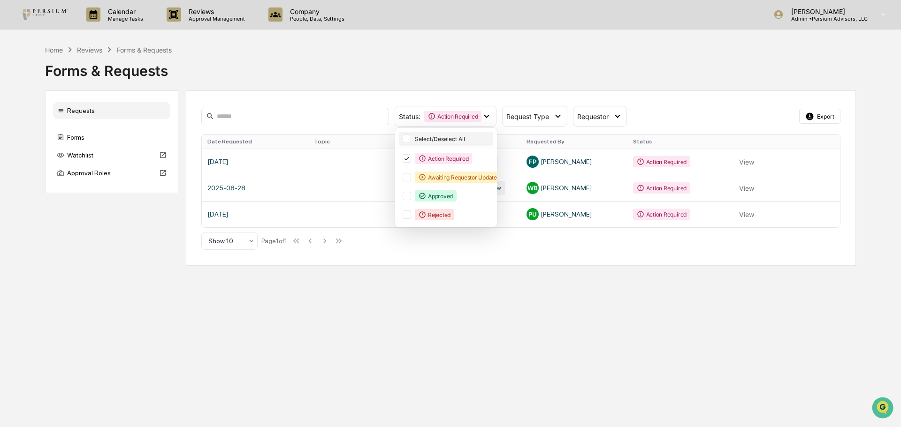
click at [408, 137] on div at bounding box center [407, 139] width 8 height 8
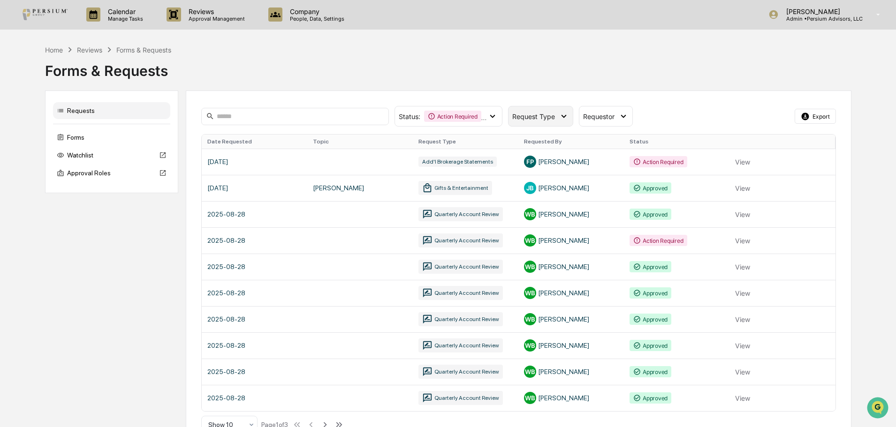
click at [528, 121] on div "Request Type" at bounding box center [540, 116] width 65 height 21
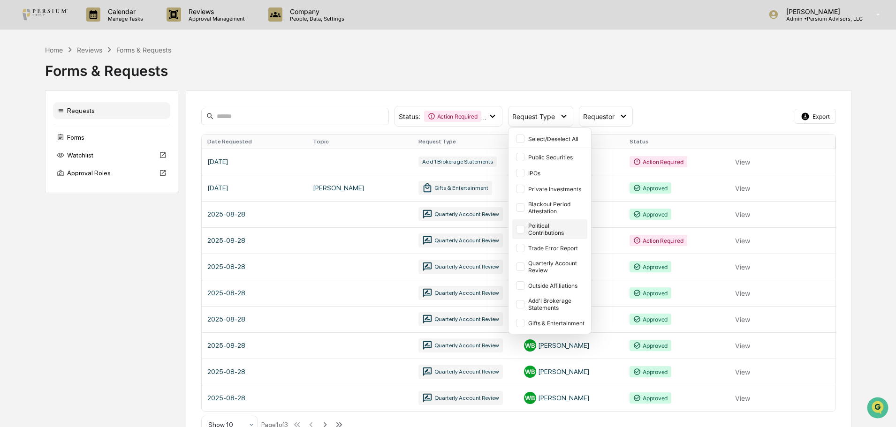
scroll to position [23, 0]
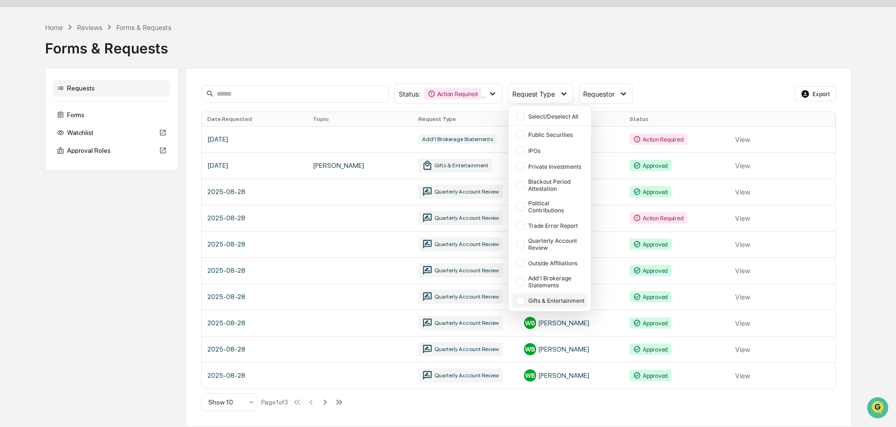
click at [523, 298] on div at bounding box center [520, 301] width 8 height 8
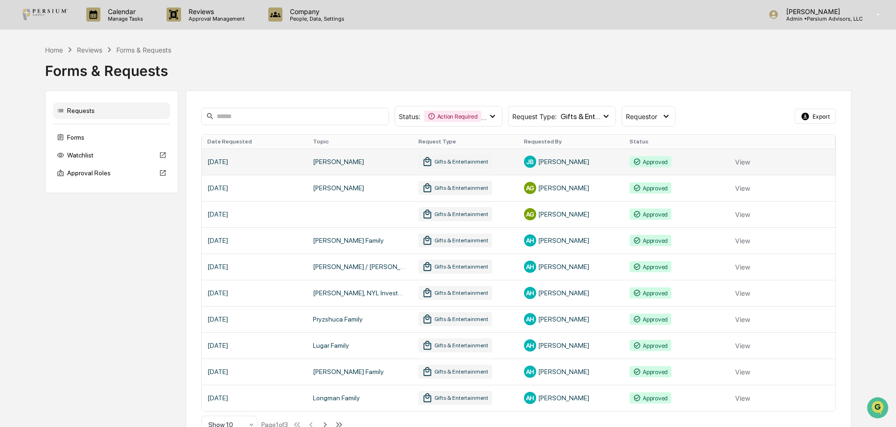
click at [746, 165] on link at bounding box center [519, 162] width 634 height 26
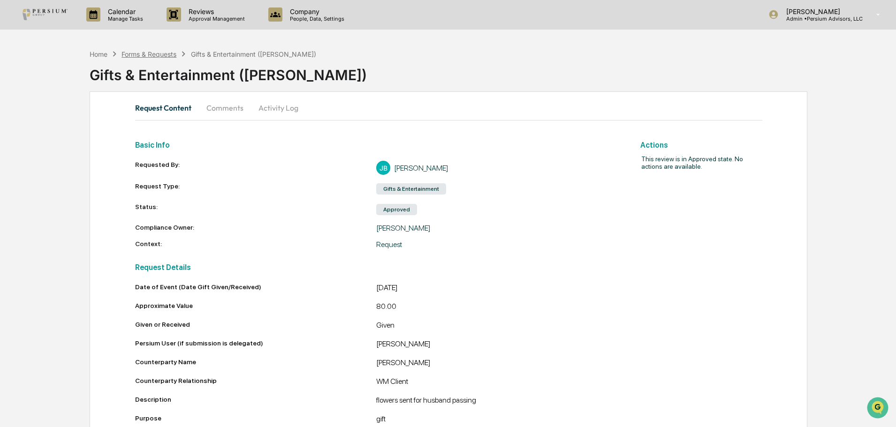
click at [167, 53] on div "Forms & Requests" at bounding box center [149, 54] width 55 height 8
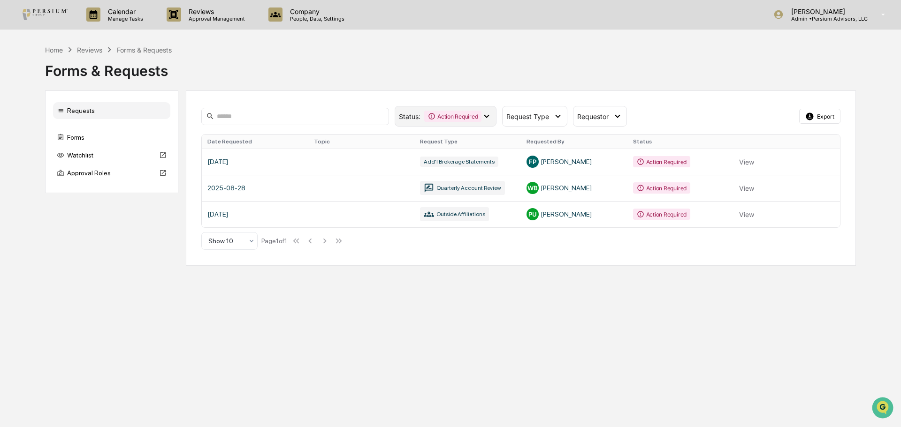
click at [471, 116] on div "Action Required" at bounding box center [452, 116] width 57 height 11
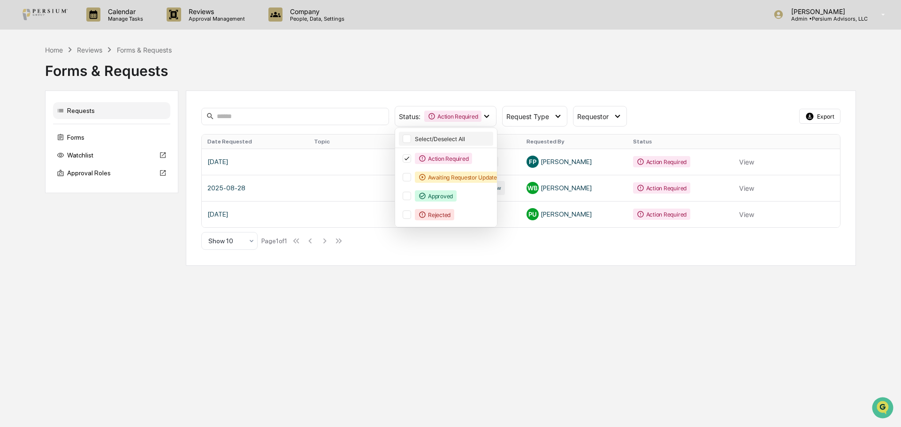
click at [407, 138] on div at bounding box center [407, 139] width 8 height 8
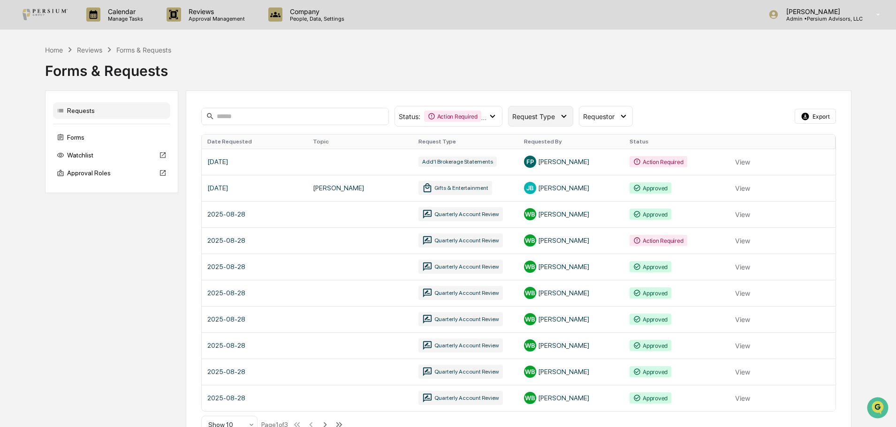
click at [544, 115] on span "Request Type" at bounding box center [533, 117] width 43 height 8
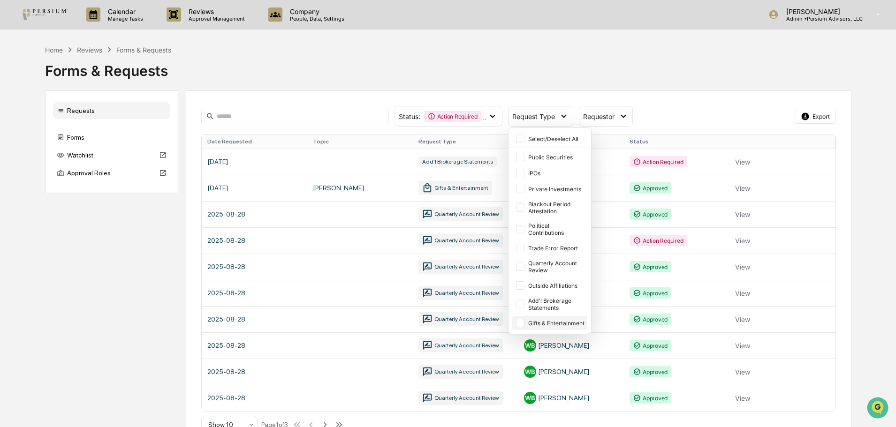
click at [519, 326] on div at bounding box center [520, 323] width 8 height 8
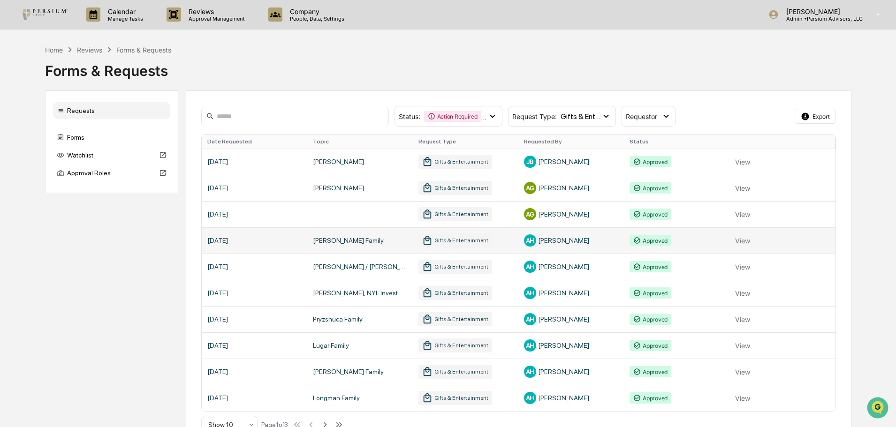
scroll to position [23, 0]
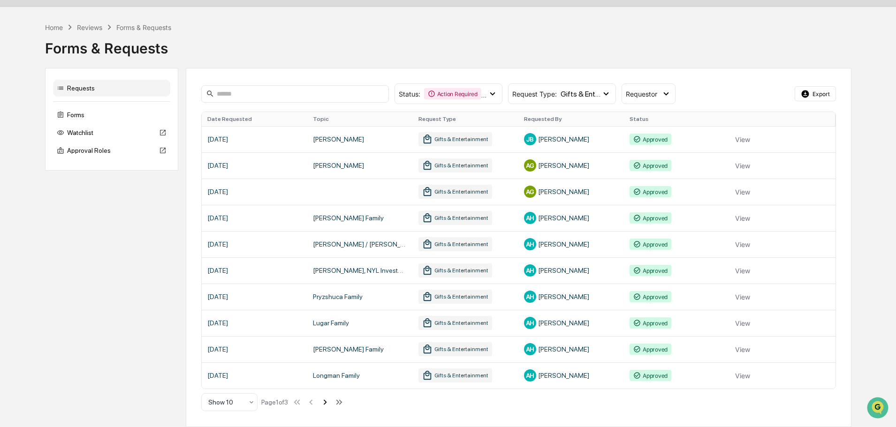
click at [327, 401] on icon at bounding box center [325, 402] width 3 height 5
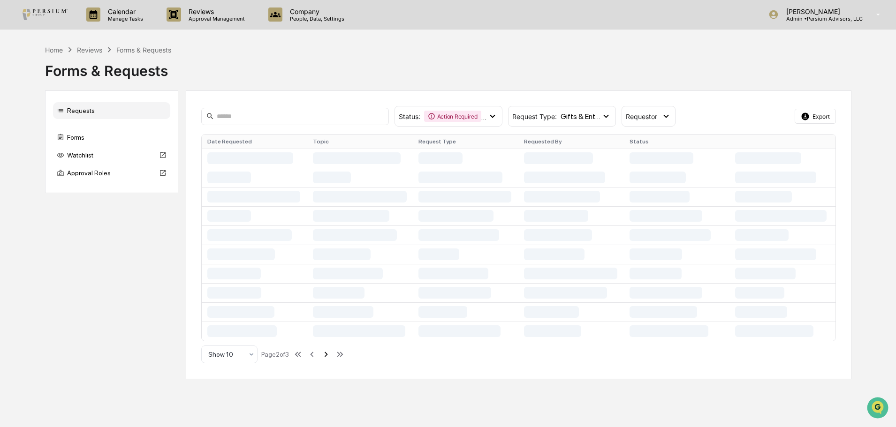
scroll to position [0, 0]
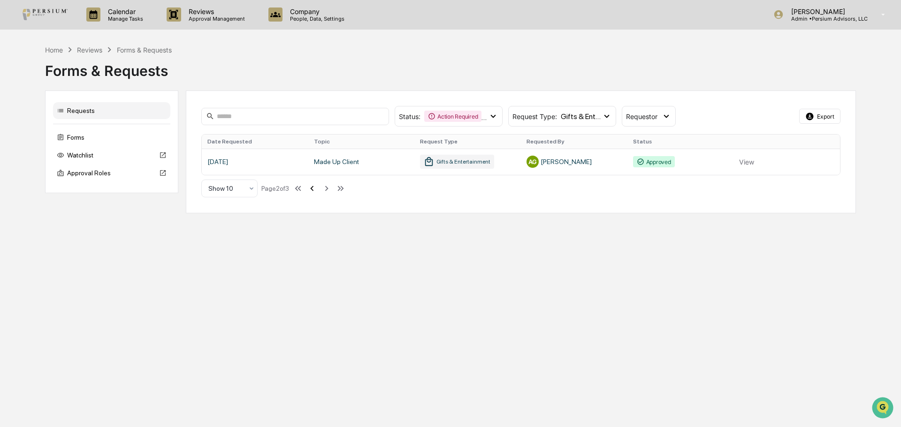
click at [313, 189] on icon at bounding box center [312, 188] width 10 height 10
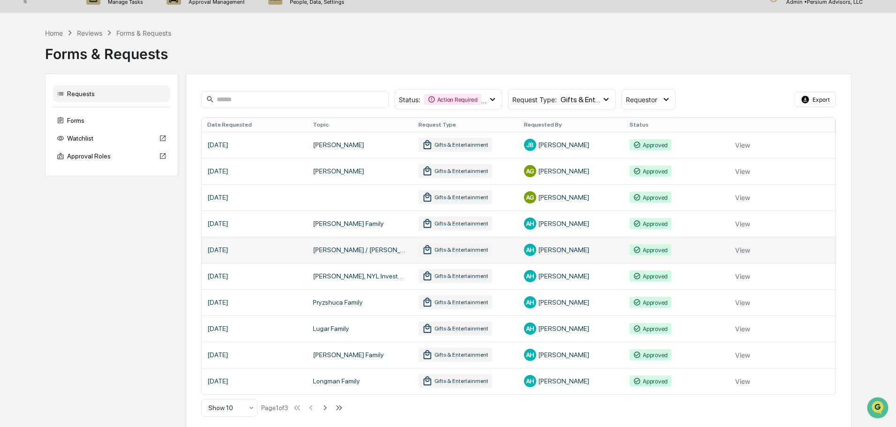
scroll to position [23, 0]
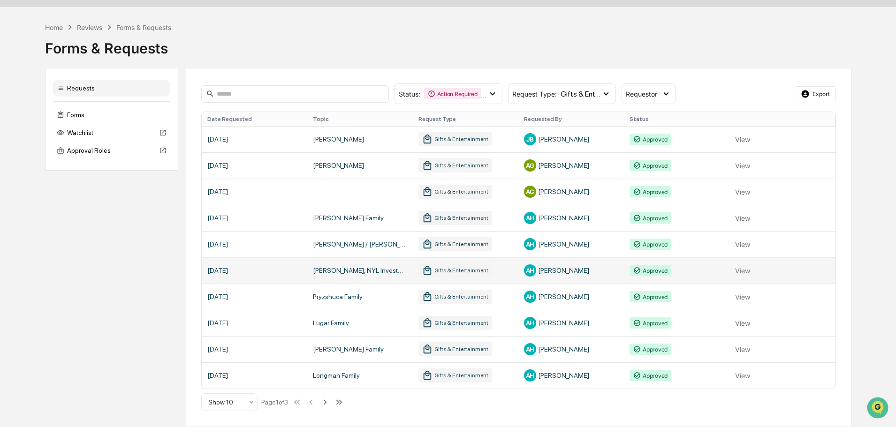
click at [355, 270] on link at bounding box center [519, 271] width 634 height 26
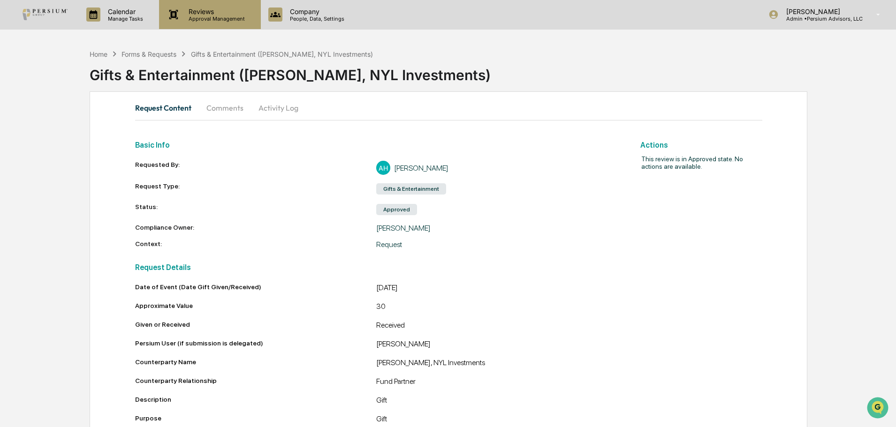
click at [209, 23] on div "Reviews Approval Management" at bounding box center [209, 14] width 101 height 29
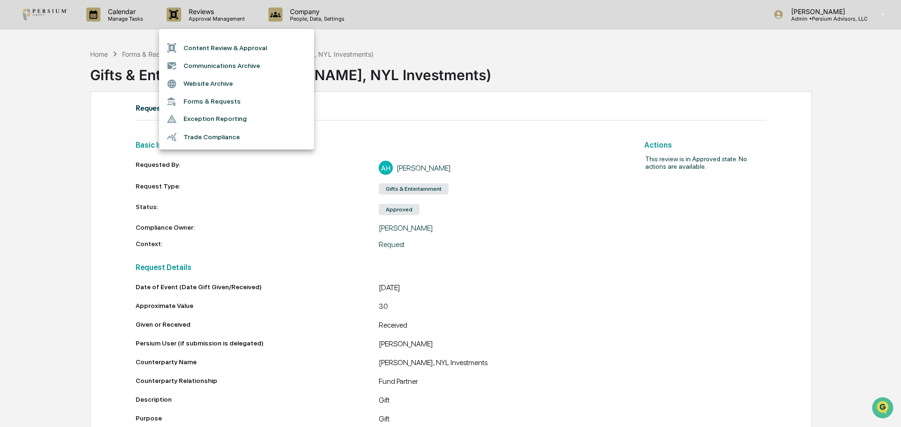
click at [217, 99] on li "Forms & Requests" at bounding box center [236, 101] width 155 height 17
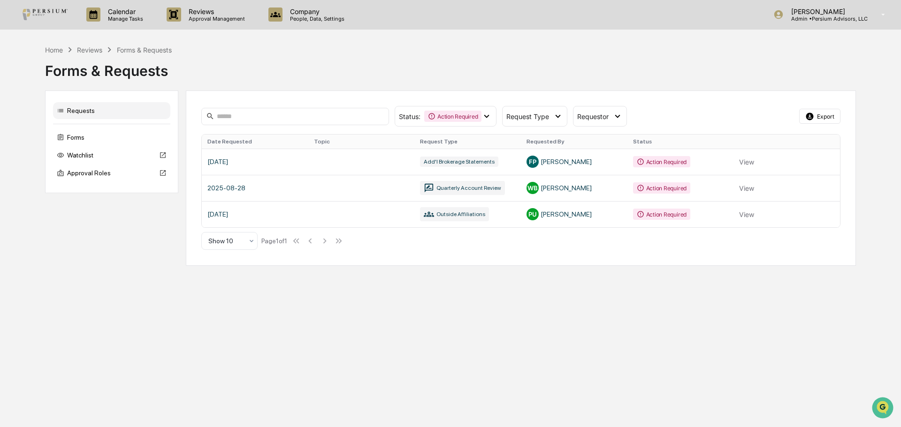
click at [94, 110] on div "Requests" at bounding box center [111, 110] width 117 height 17
click at [525, 119] on span "Request Type" at bounding box center [527, 117] width 43 height 8
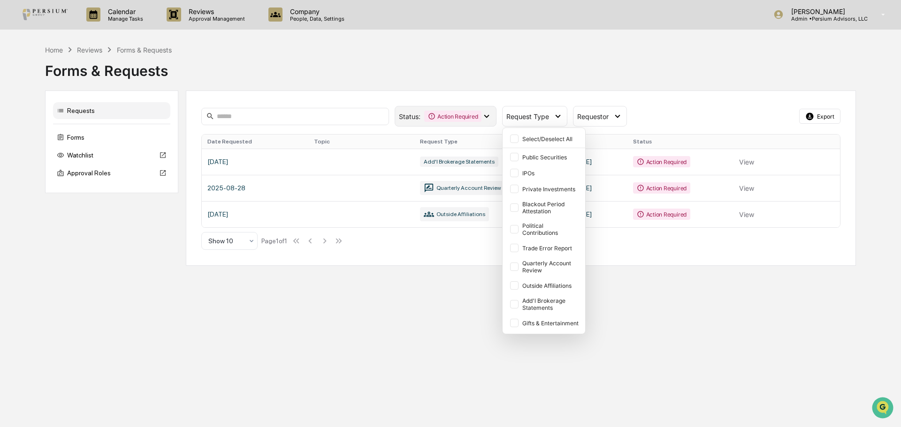
click at [490, 116] on icon at bounding box center [486, 116] width 10 height 10
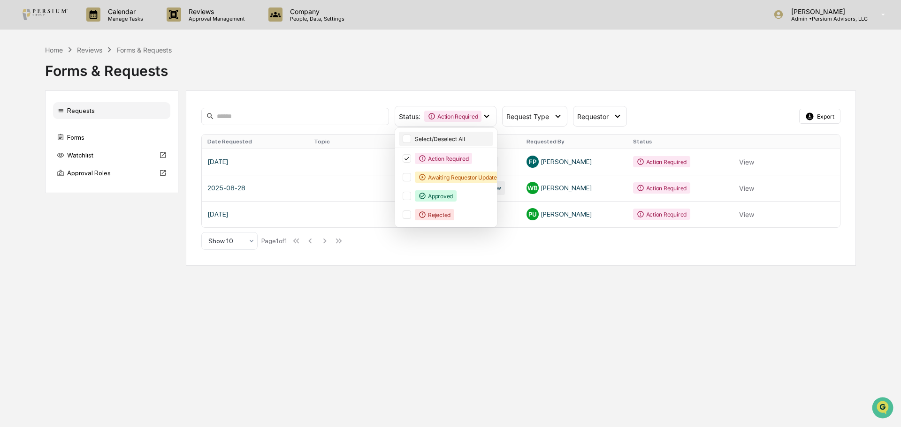
click at [404, 143] on div at bounding box center [407, 139] width 8 height 8
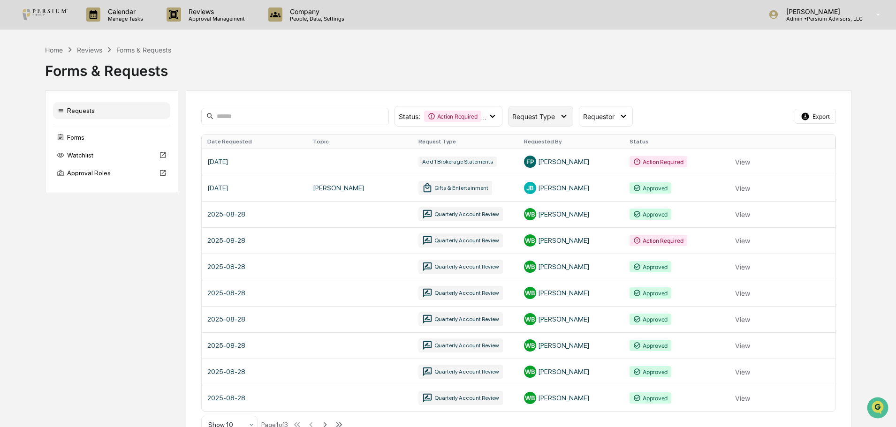
click at [540, 115] on span "Request Type" at bounding box center [533, 117] width 43 height 8
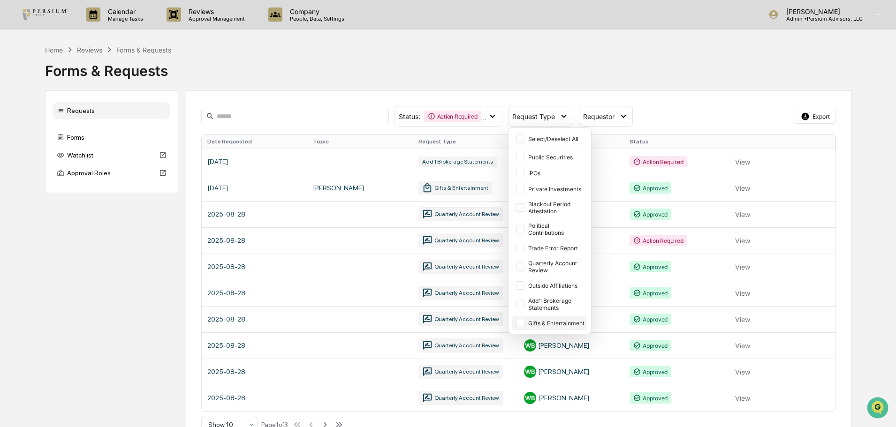
click at [527, 324] on div "Gifts & Entertainment" at bounding box center [549, 323] width 75 height 14
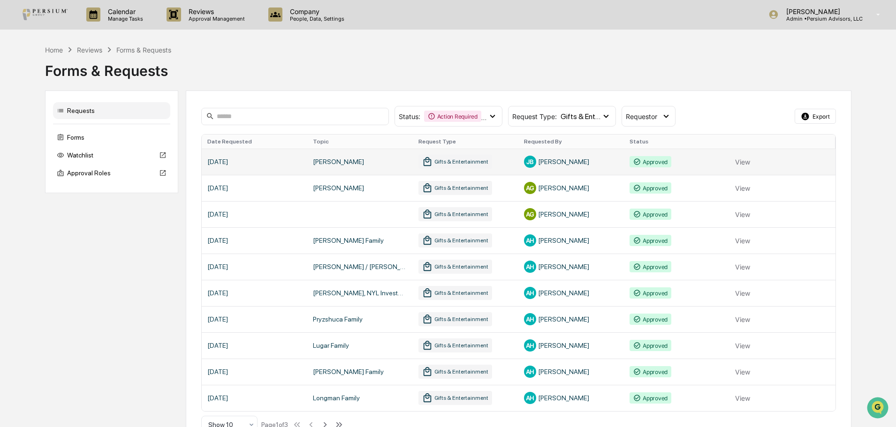
scroll to position [23, 0]
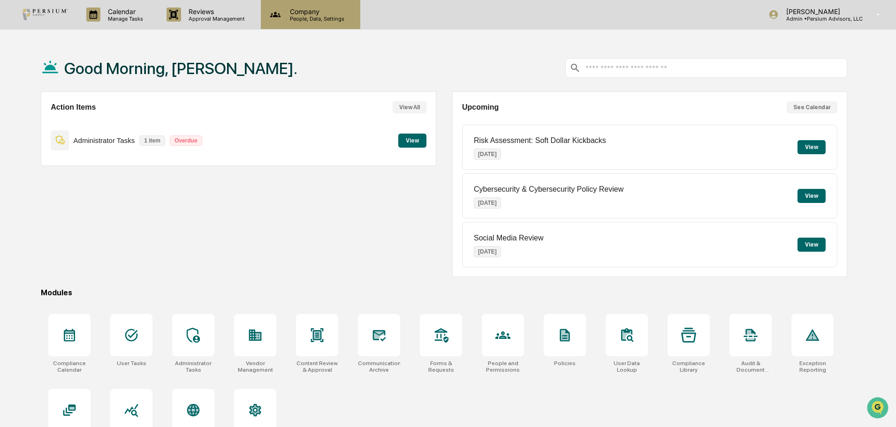
click at [301, 10] on p "Company" at bounding box center [315, 12] width 67 height 8
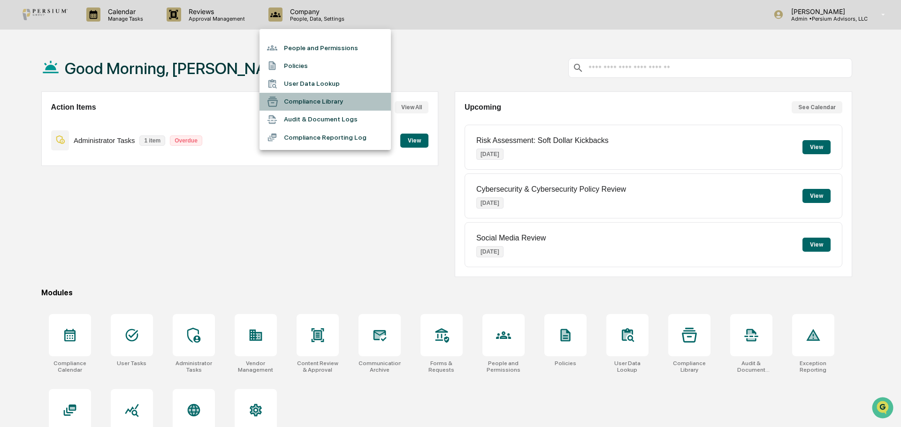
click at [306, 103] on li "Compliance Library" at bounding box center [324, 102] width 131 height 18
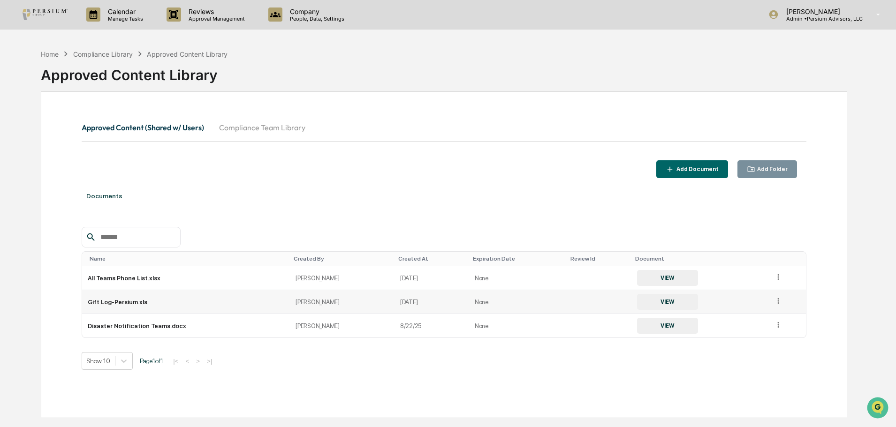
click at [639, 301] on button "VIEW" at bounding box center [667, 302] width 61 height 16
